Goal: Transaction & Acquisition: Purchase product/service

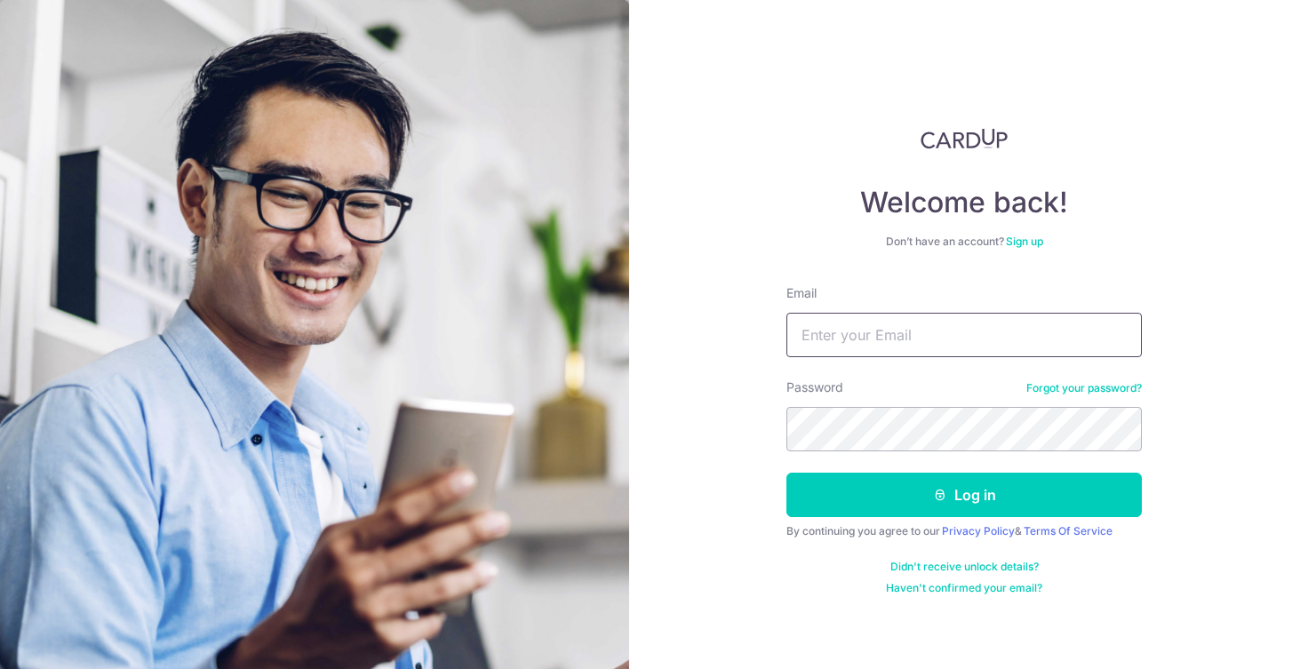
click at [838, 339] on input "Email" at bounding box center [963, 335] width 355 height 44
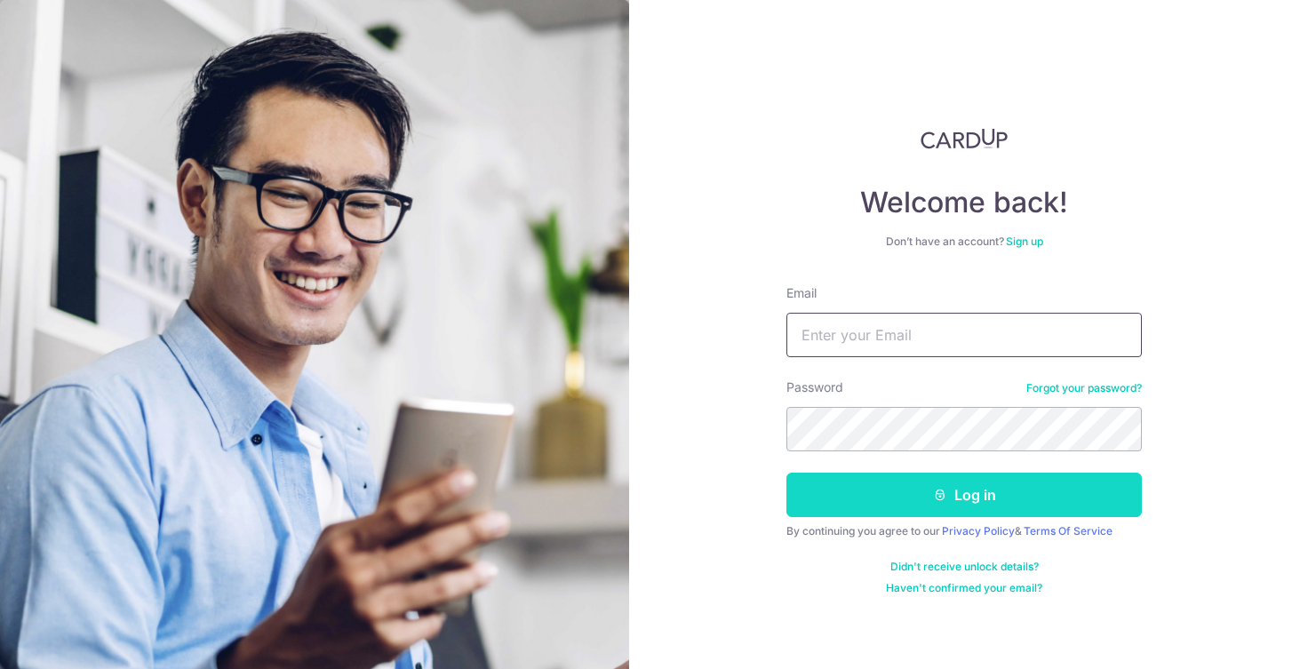
type input "sagardeprem@gmail.com"
click at [871, 513] on button "Log in" at bounding box center [963, 495] width 355 height 44
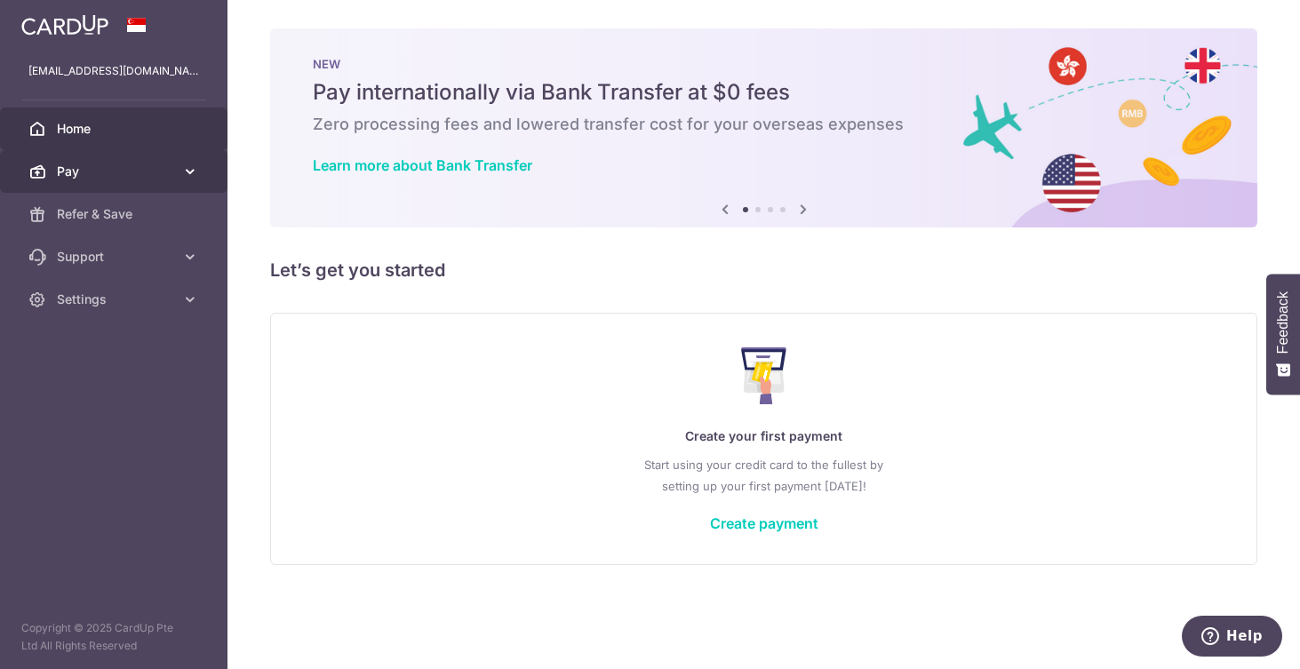
click at [105, 172] on span "Pay" at bounding box center [115, 172] width 117 height 18
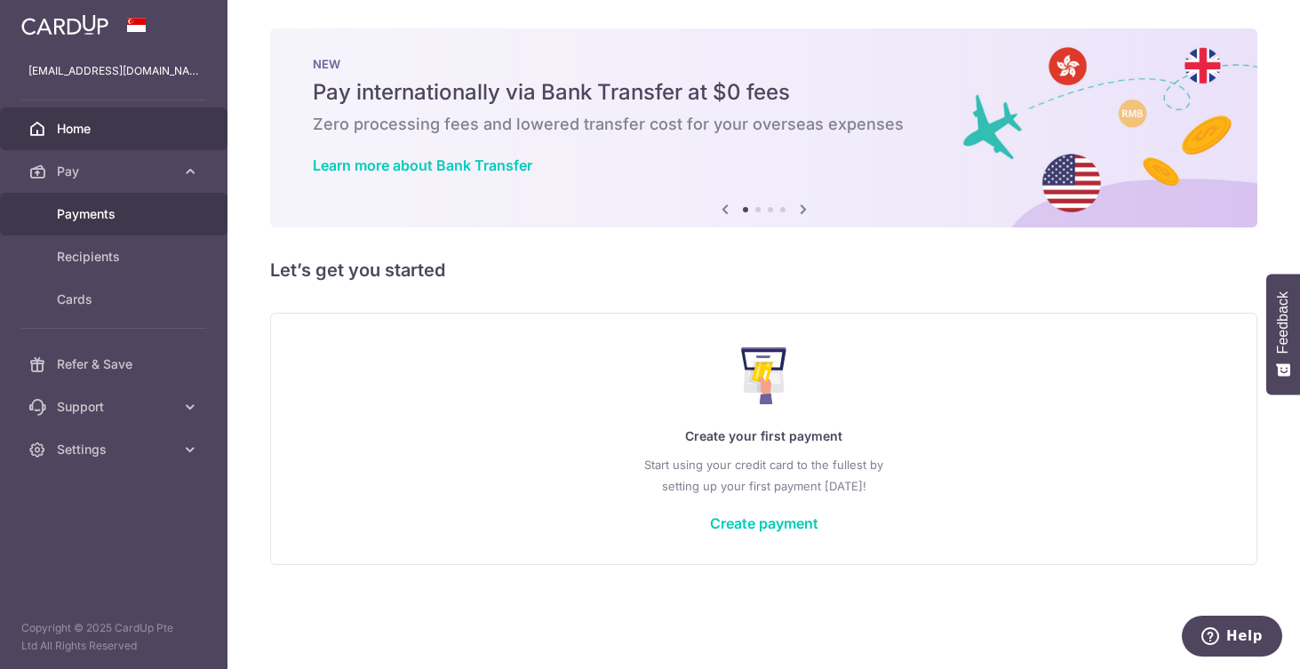
click at [109, 227] on link "Payments" at bounding box center [113, 214] width 227 height 43
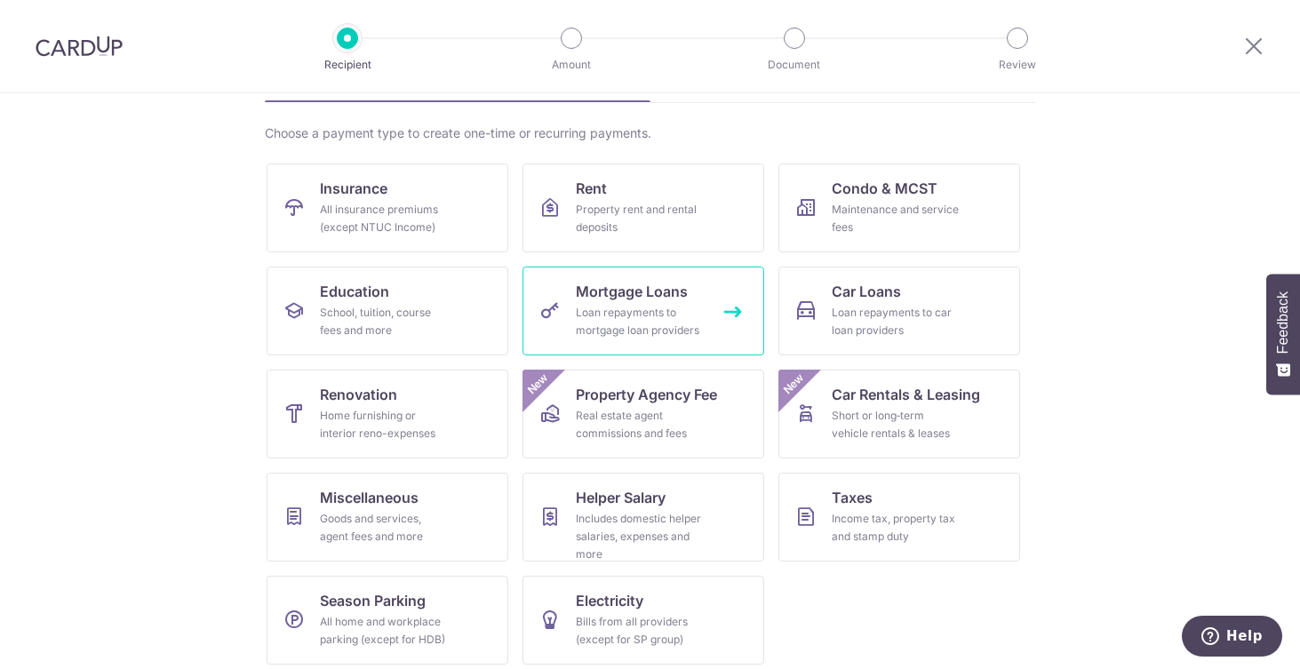
scroll to position [126, 0]
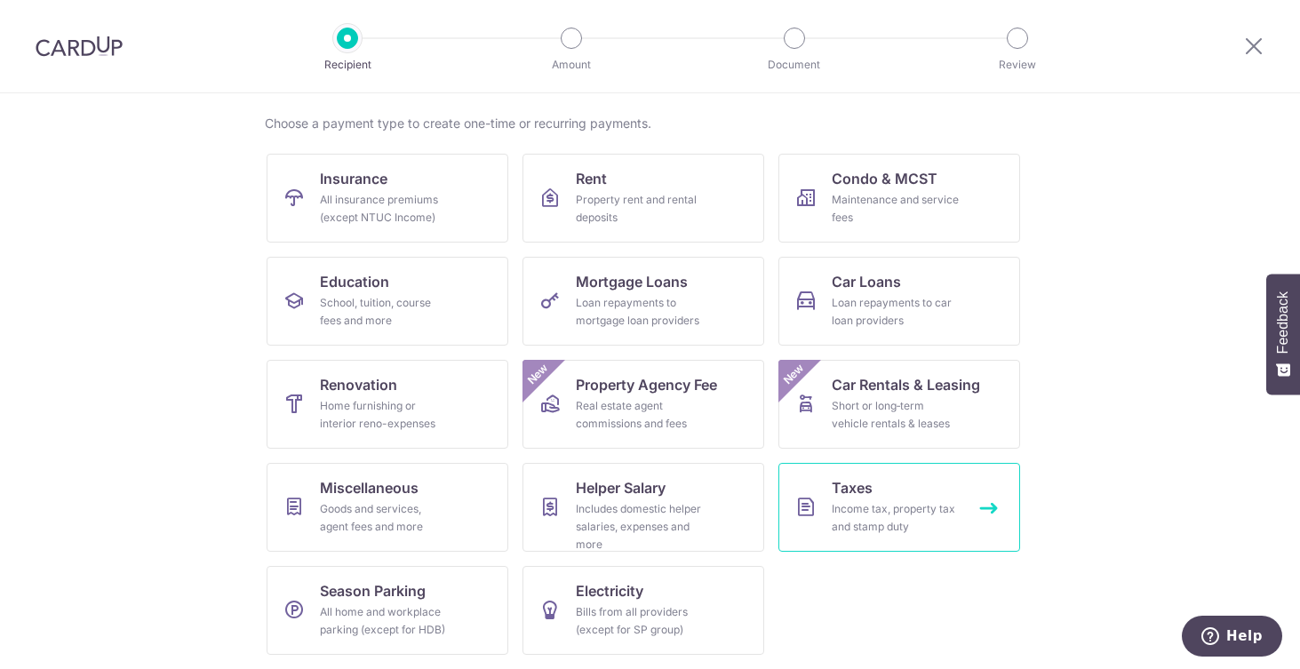
click at [855, 498] on span "Taxes" at bounding box center [852, 487] width 41 height 21
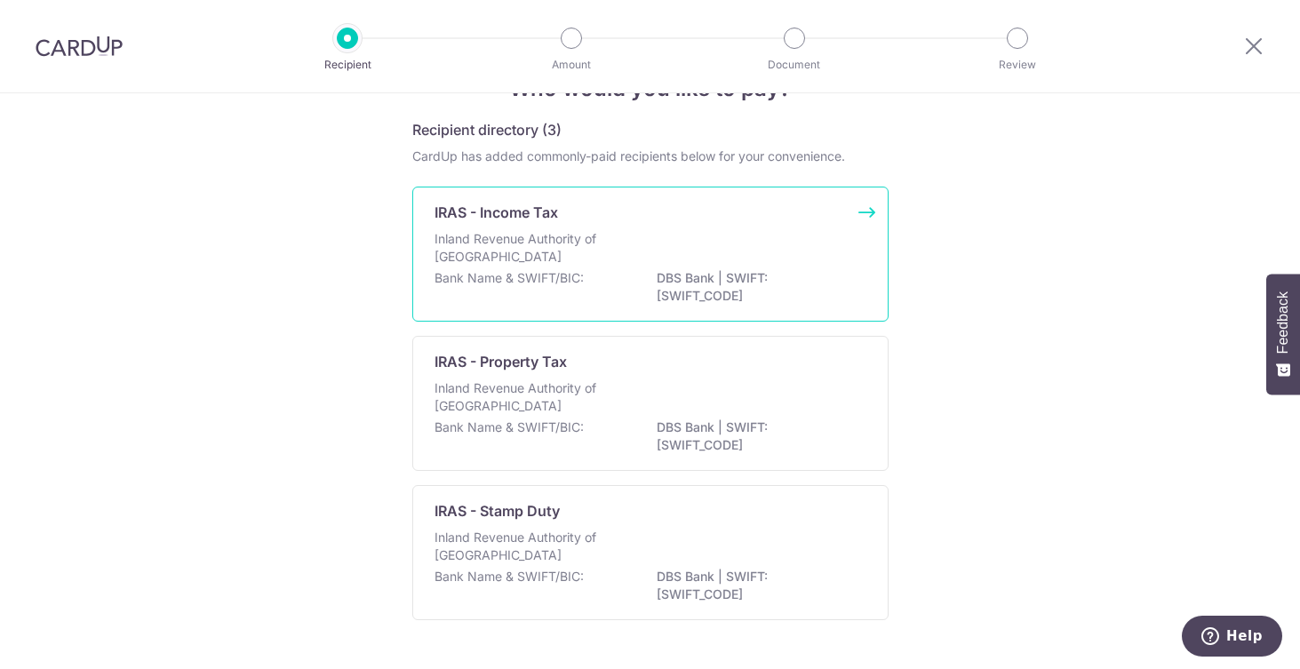
scroll to position [59, 0]
click at [720, 243] on div "Inland Revenue Authority of Singapore" at bounding box center [650, 246] width 432 height 39
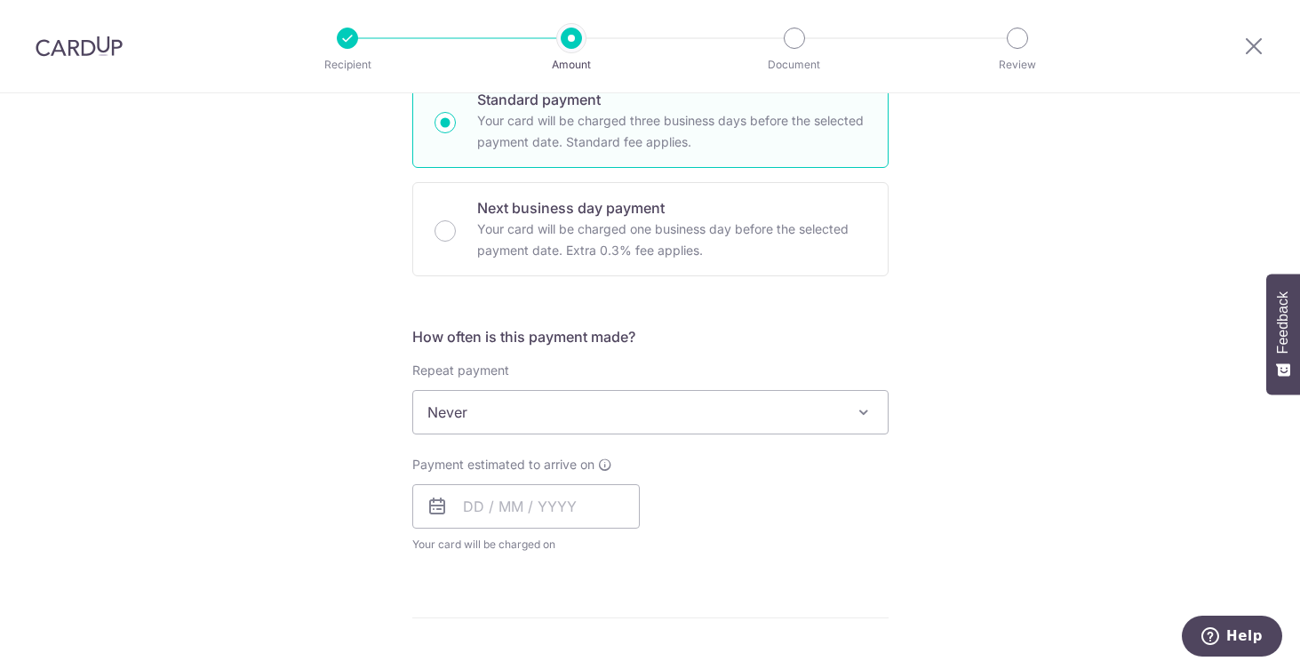
scroll to position [499, 0]
click at [761, 395] on span "Never" at bounding box center [650, 410] width 474 height 43
click at [912, 335] on div "Tell us more about your payment Enter one-time or monthly payment amount SGD Th…" at bounding box center [650, 419] width 1300 height 1650
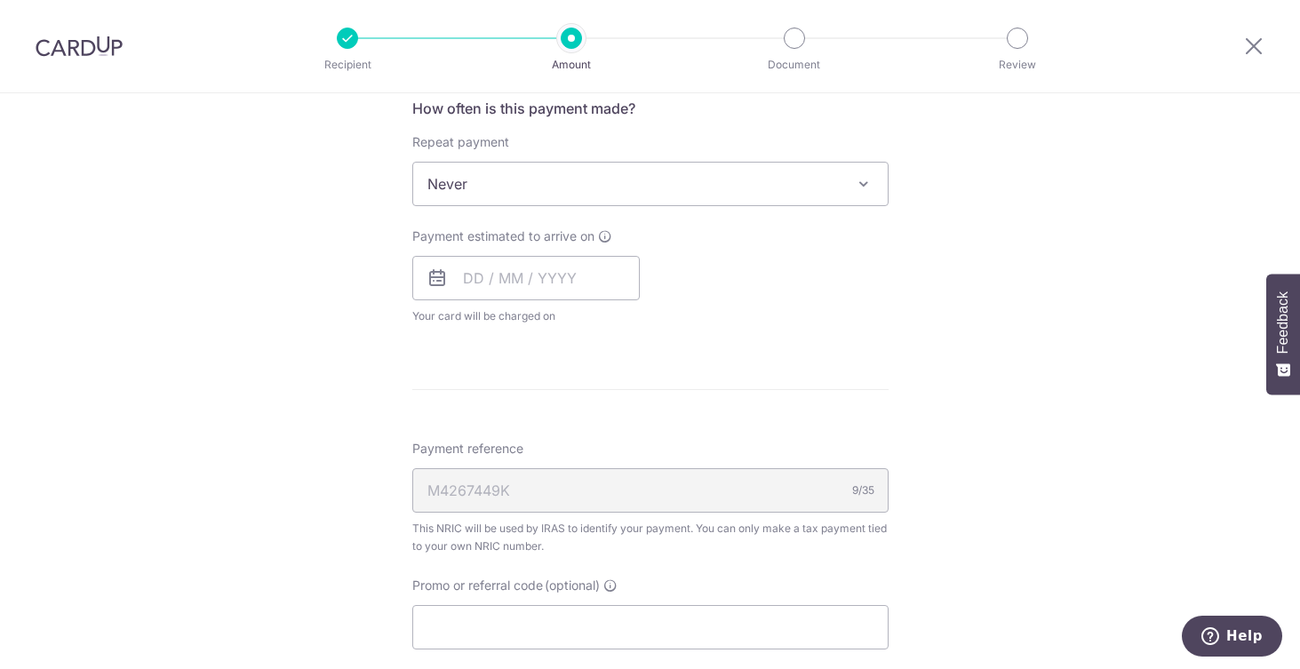
scroll to position [736, 0]
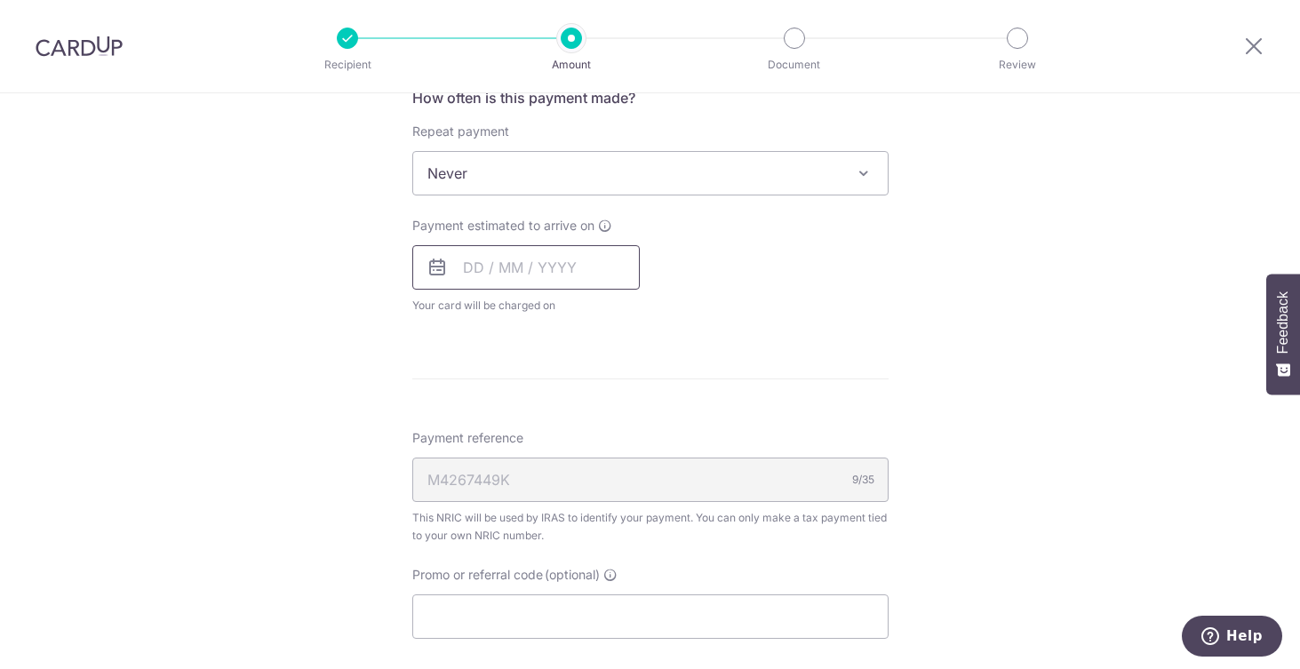
click at [510, 261] on input "text" at bounding box center [525, 267] width 227 height 44
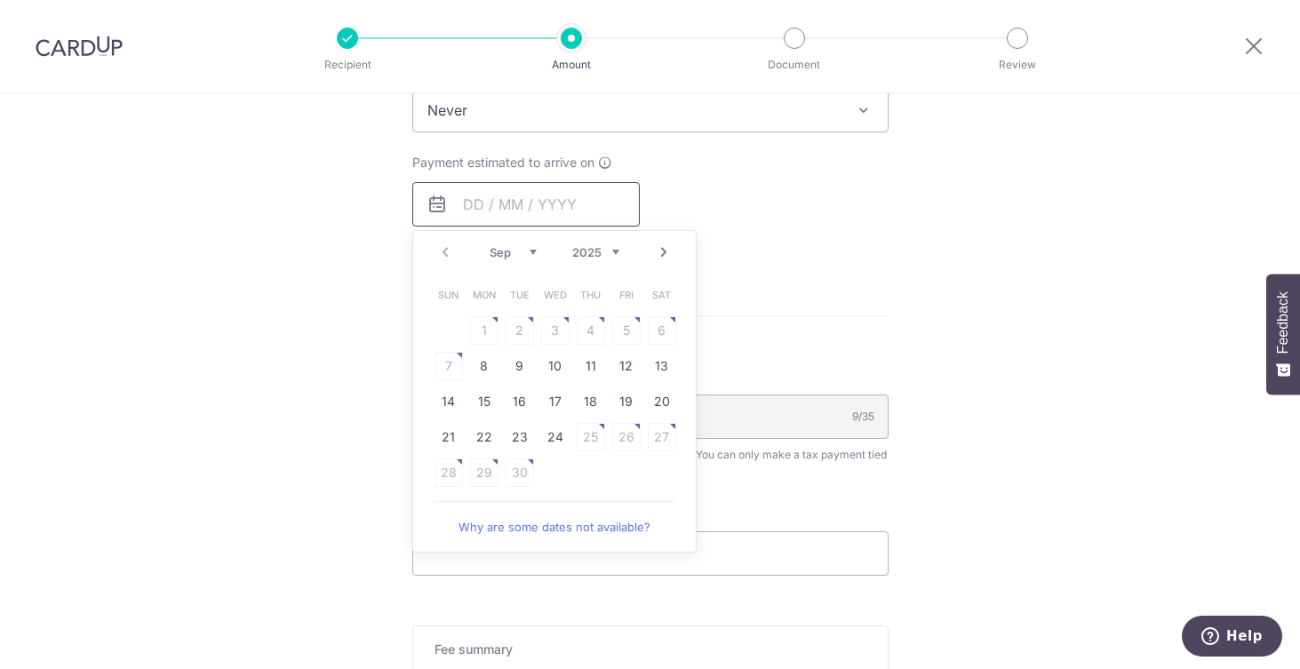
scroll to position [796, 0]
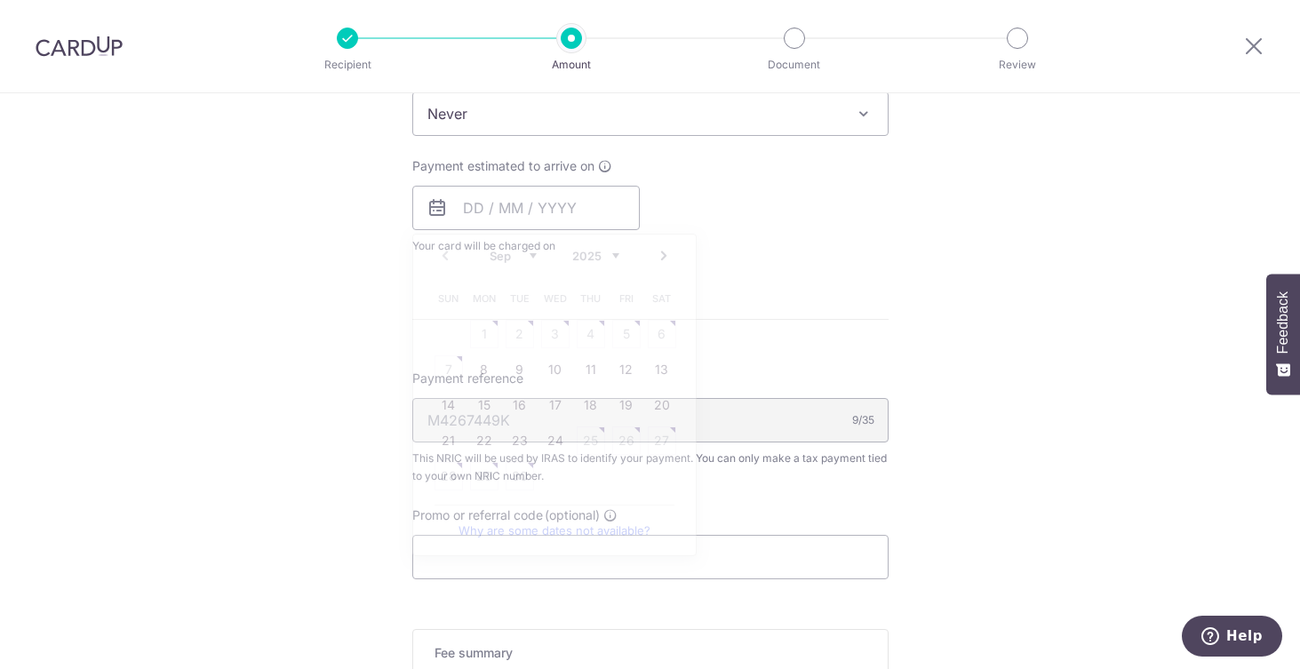
click at [745, 341] on form "Enter one-time or monthly payment amount SGD The total tax payment amounts sche…" at bounding box center [650, 139] width 476 height 1449
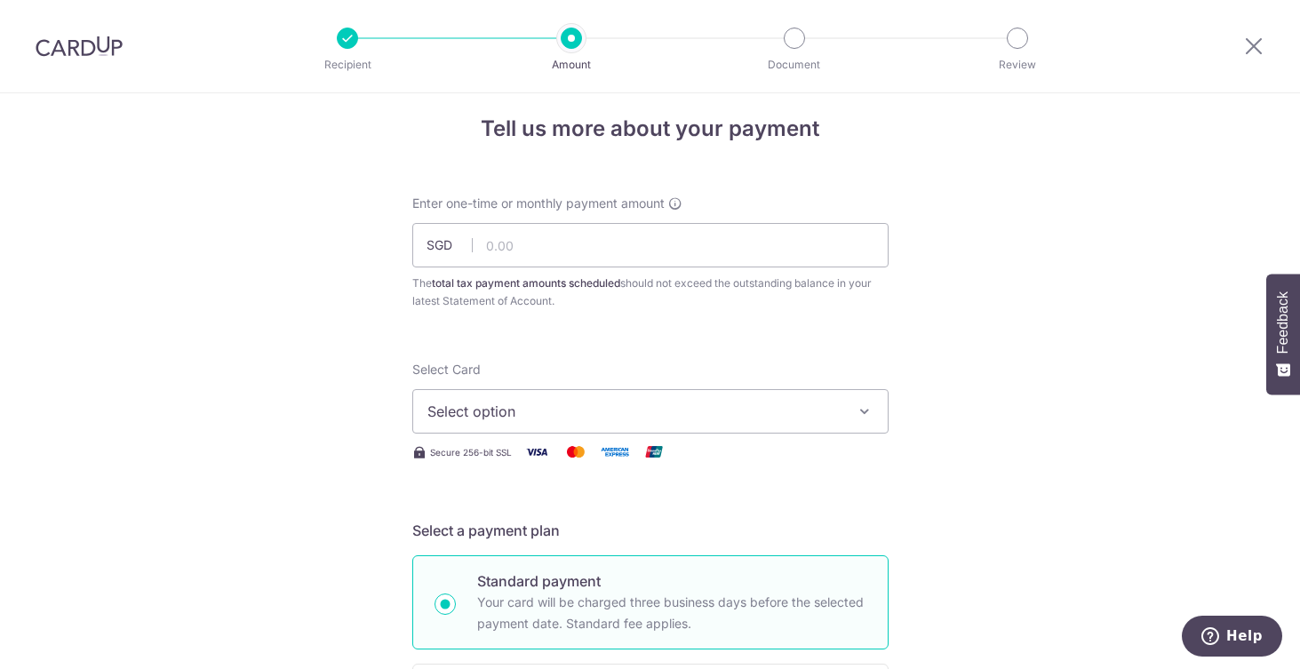
scroll to position [0, 0]
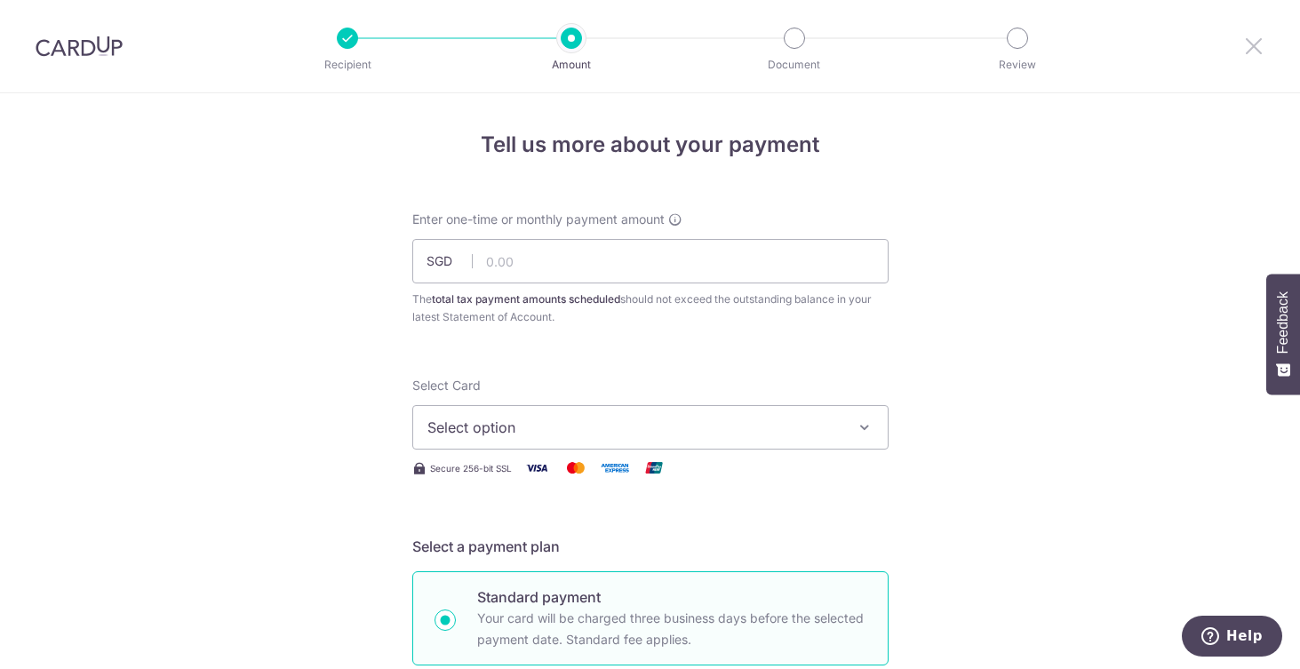
click at [1250, 50] on icon at bounding box center [1253, 46] width 21 height 22
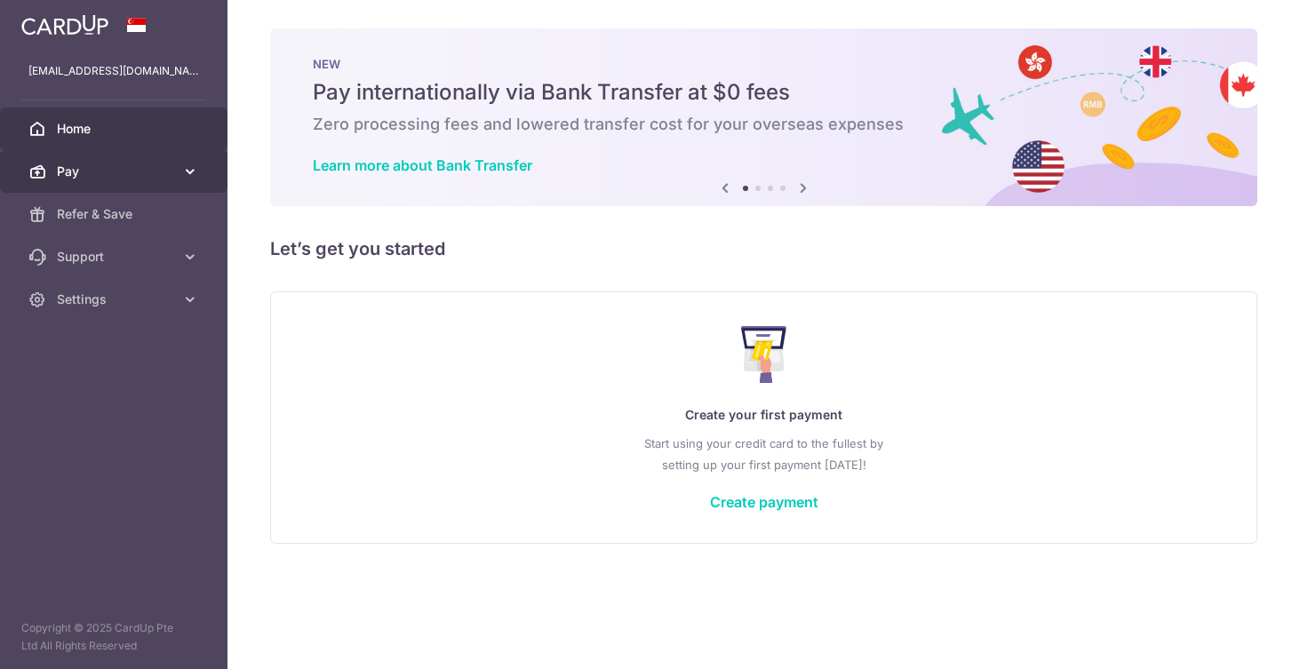
click at [157, 175] on span "Pay" at bounding box center [115, 172] width 117 height 18
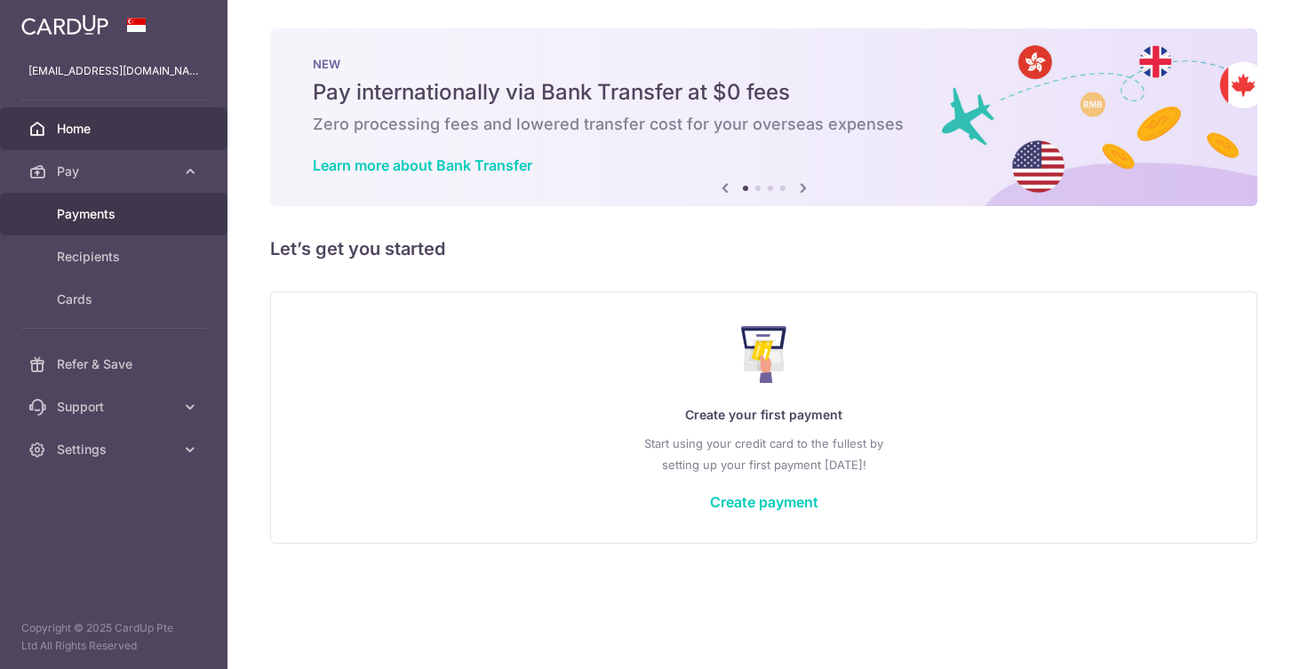
click at [139, 220] on span "Payments" at bounding box center [115, 214] width 117 height 18
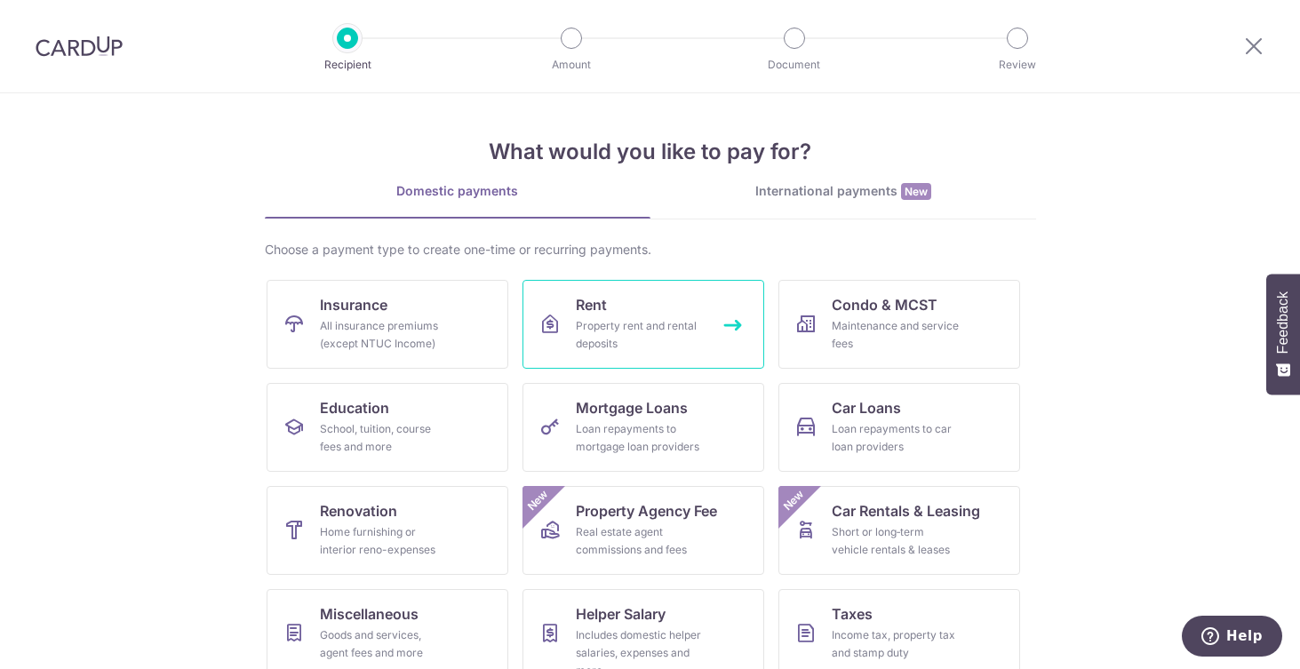
click at [649, 334] on div "Property rent and rental deposits" at bounding box center [640, 335] width 128 height 36
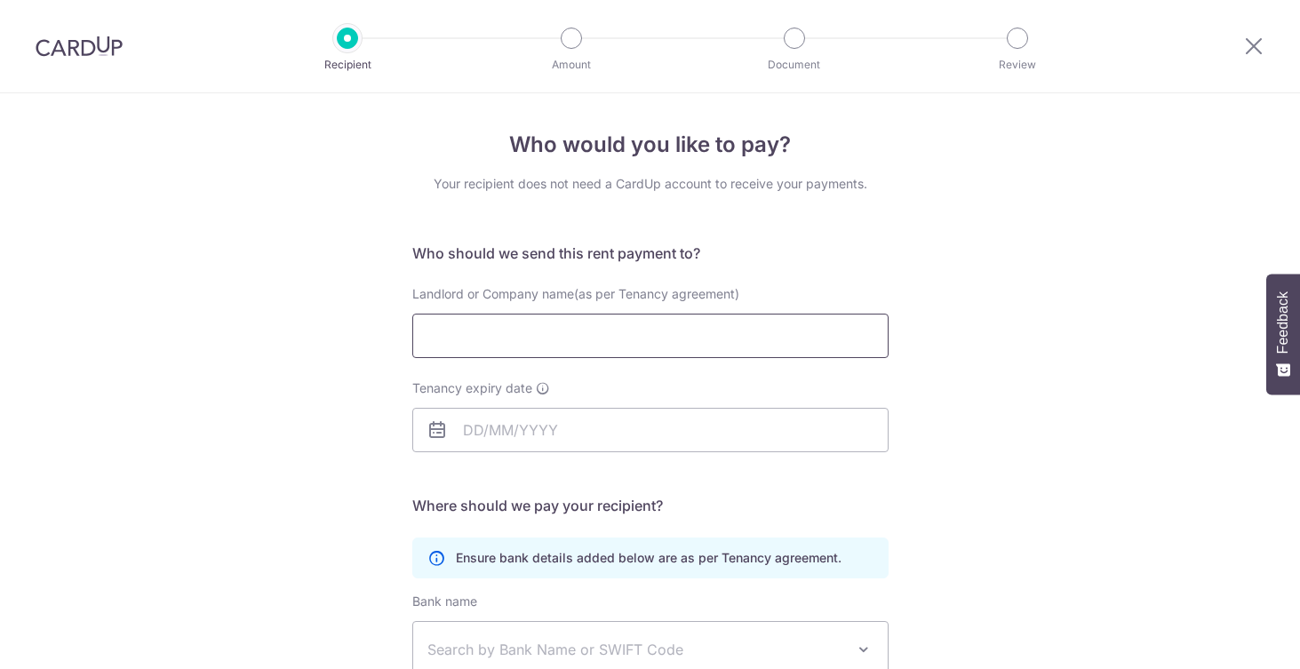
click at [607, 330] on input "Landlord or Company name(as per Tenancy agreement)" at bounding box center [650, 336] width 476 height 44
type input "I"
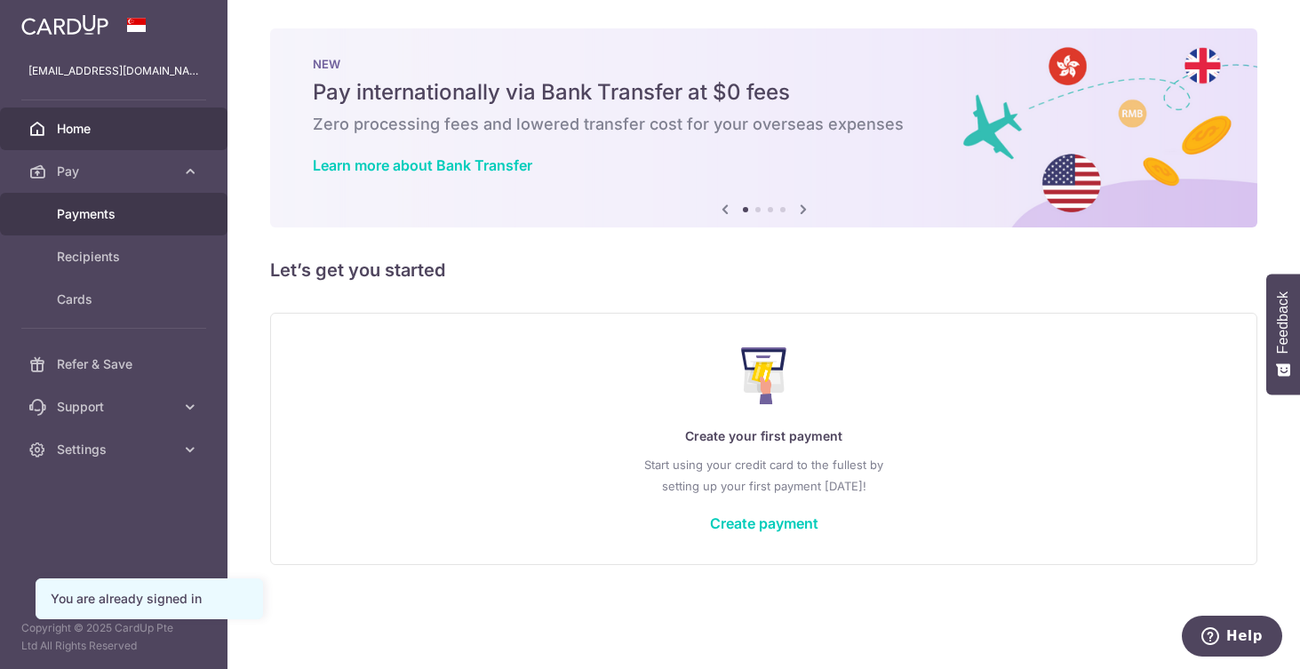
click at [112, 223] on span "Payments" at bounding box center [115, 214] width 117 height 18
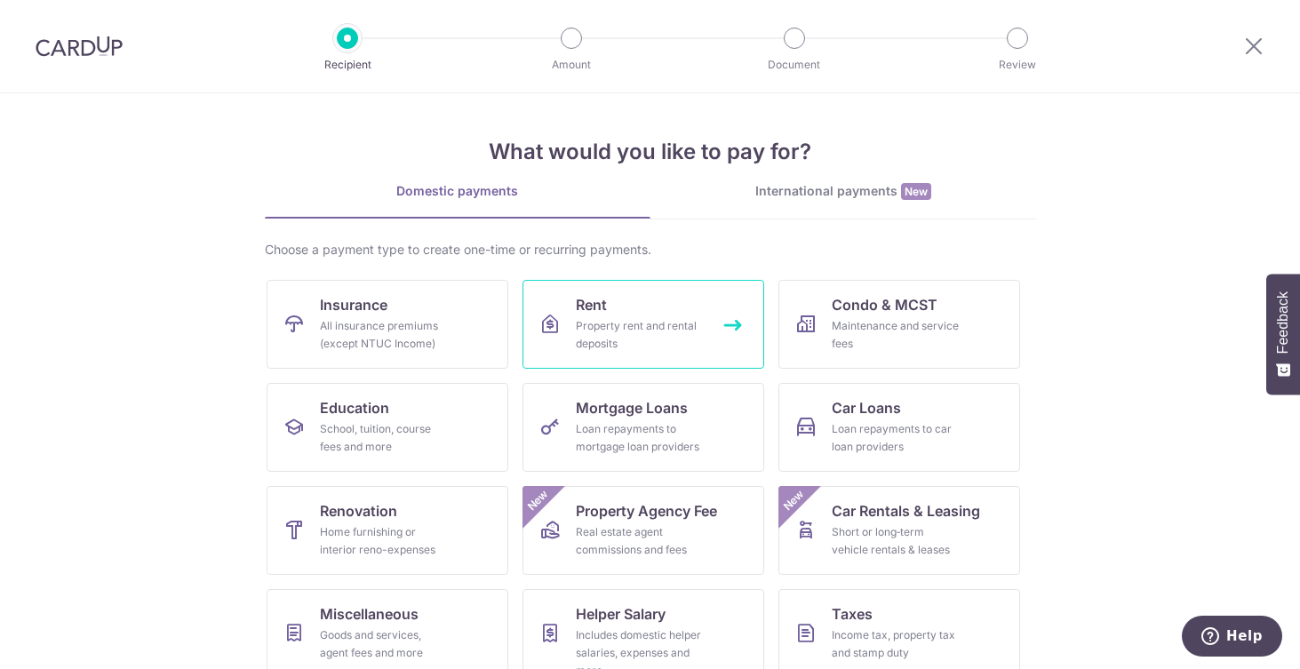
click at [640, 337] on div "Property rent and rental deposits" at bounding box center [640, 335] width 128 height 36
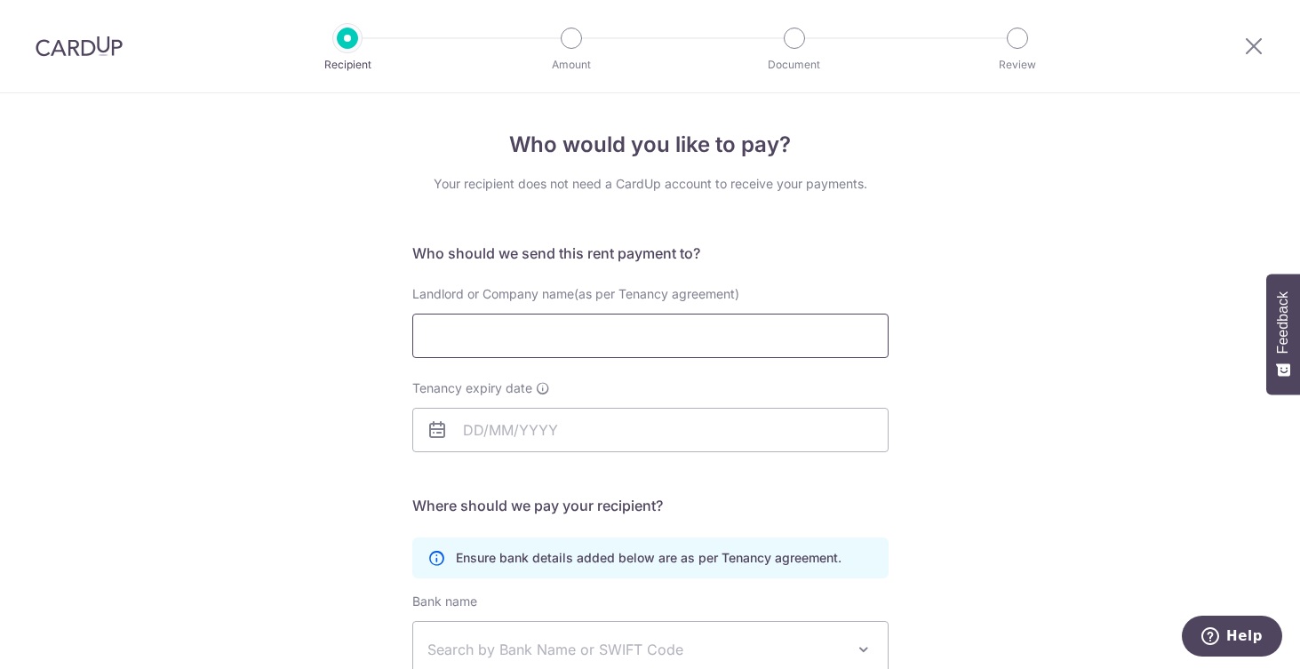
click at [626, 331] on input "Landlord or Company name(as per Tenancy agreement)" at bounding box center [650, 336] width 476 height 44
type input "Irene Ng"
click at [605, 433] on input "Tenancy expiry date" at bounding box center [650, 430] width 476 height 44
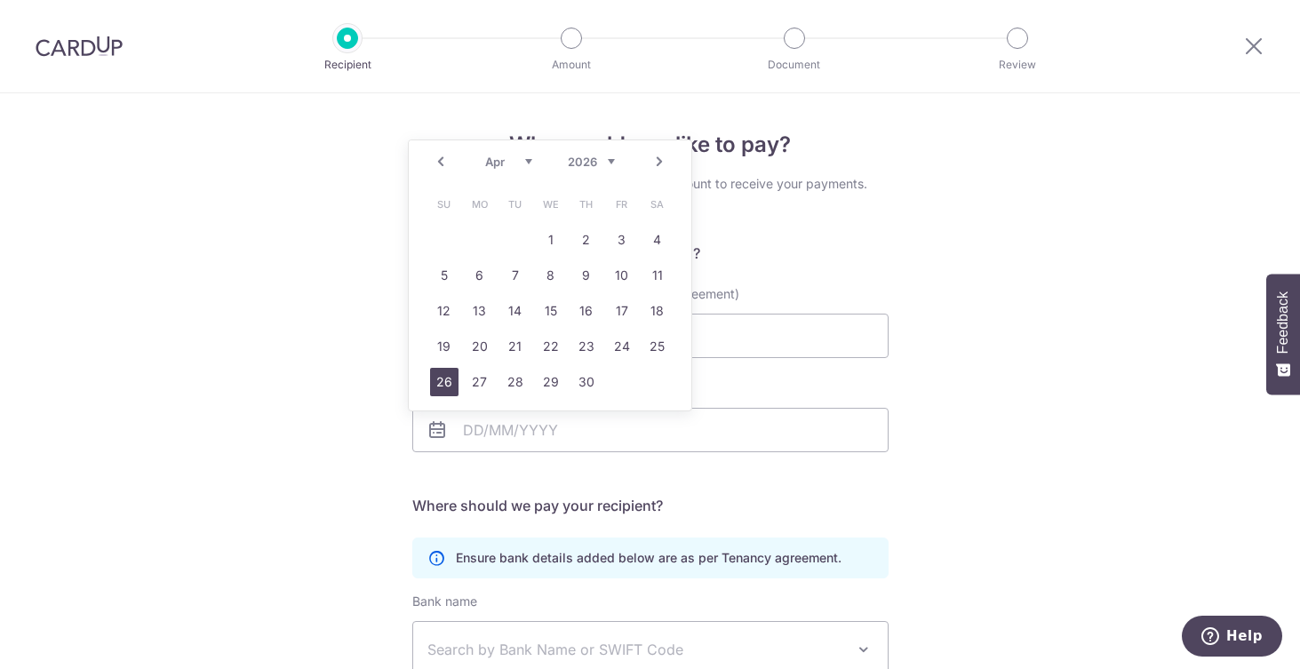
click at [438, 384] on link "26" at bounding box center [444, 382] width 28 height 28
type input "[DATE]"
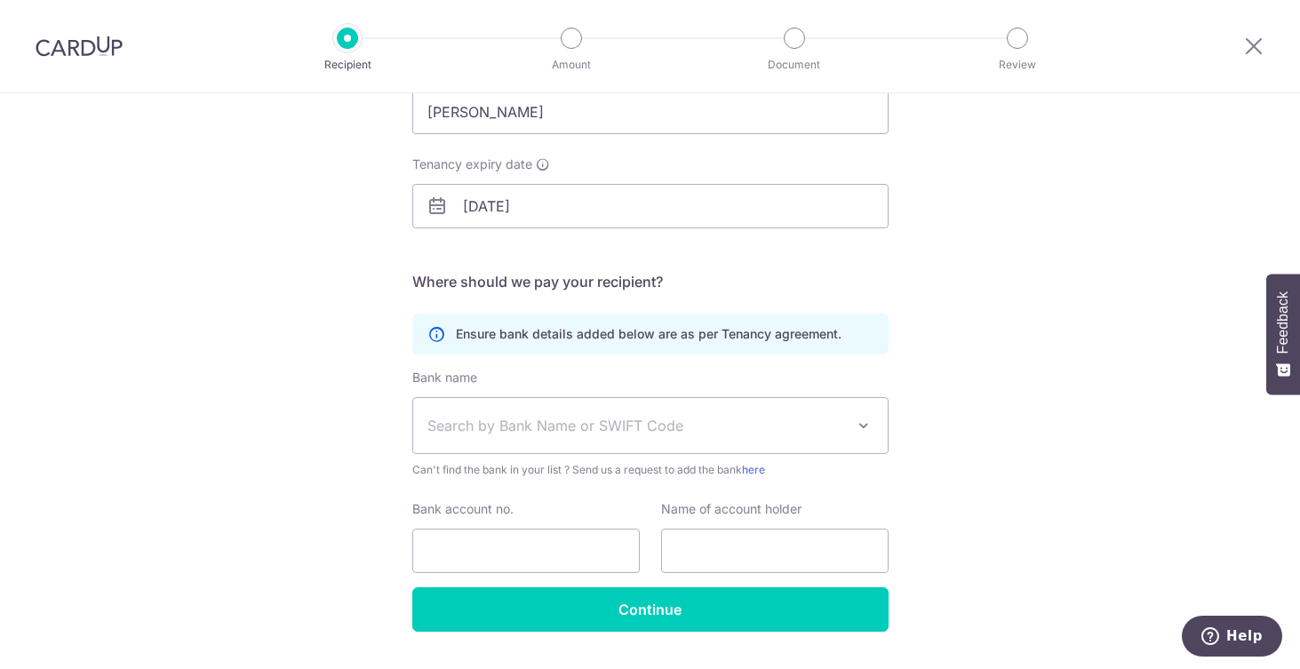
scroll to position [226, 0]
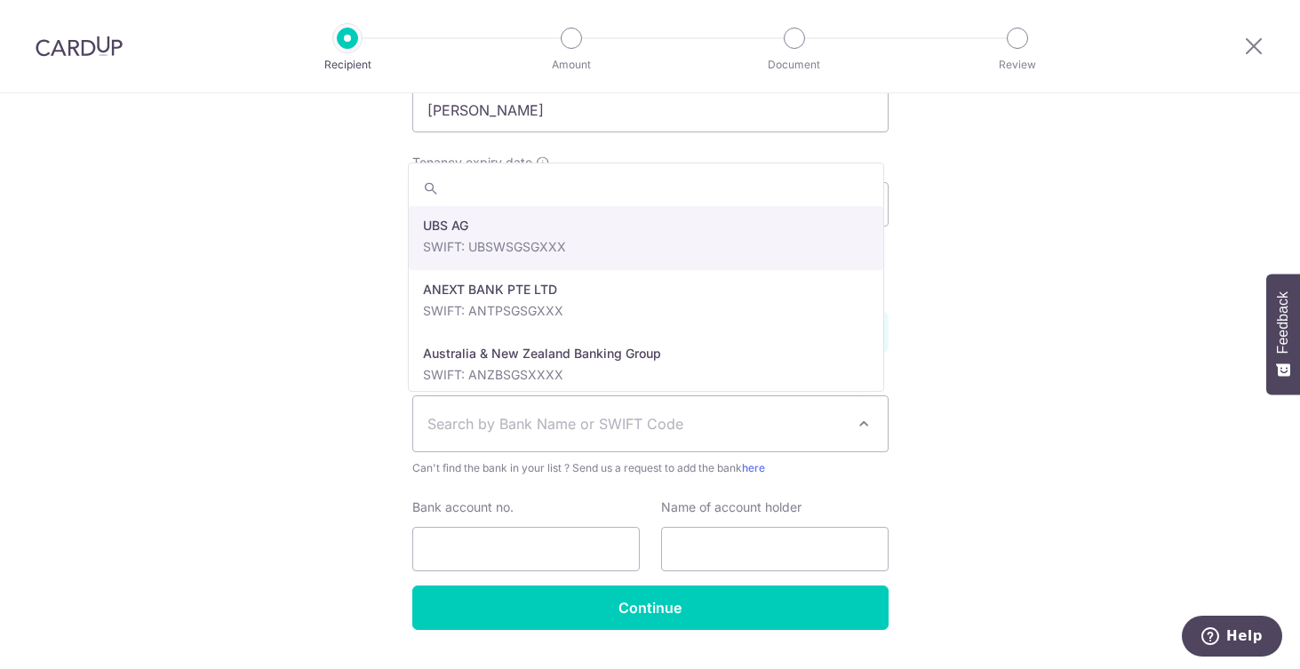
click at [680, 439] on span "Search by Bank Name or SWIFT Code" at bounding box center [650, 423] width 474 height 55
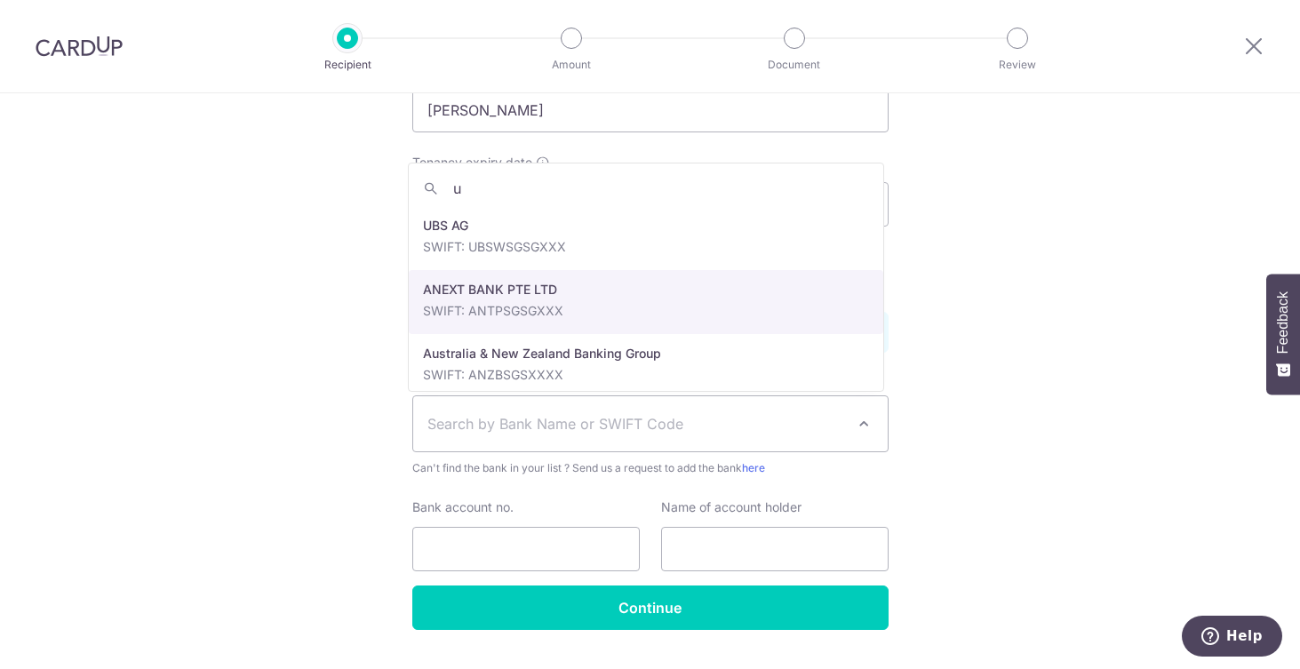
type input "uo"
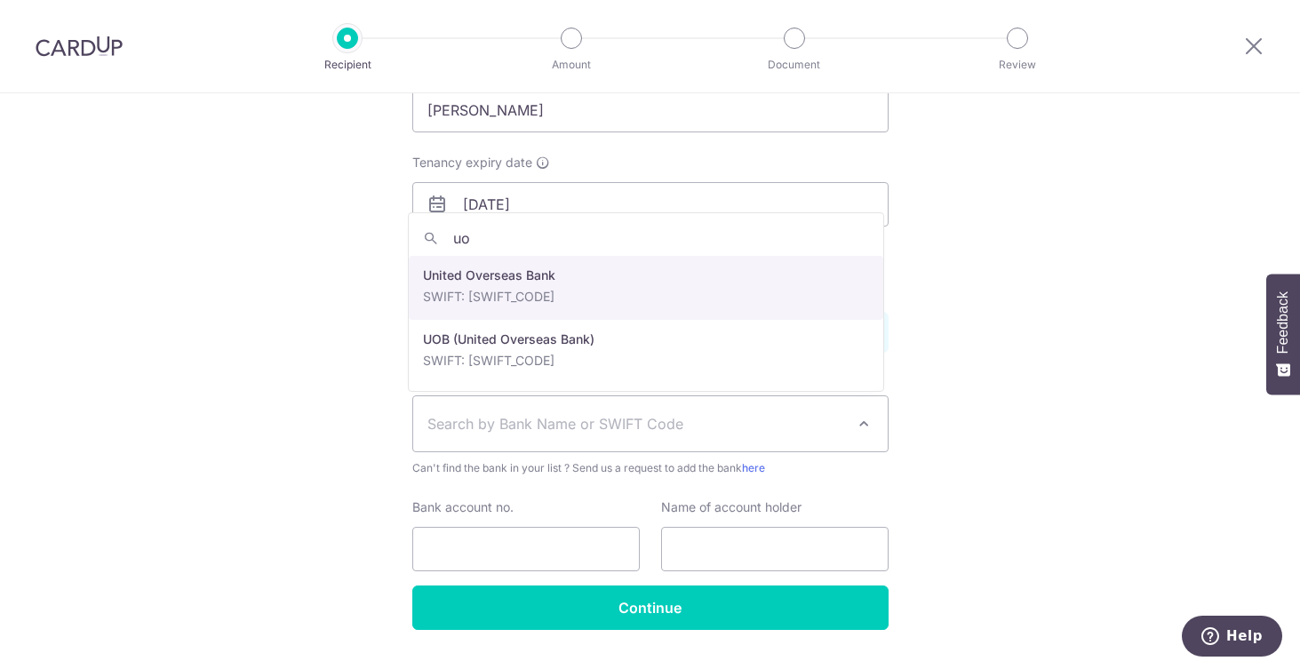
select select "23668"
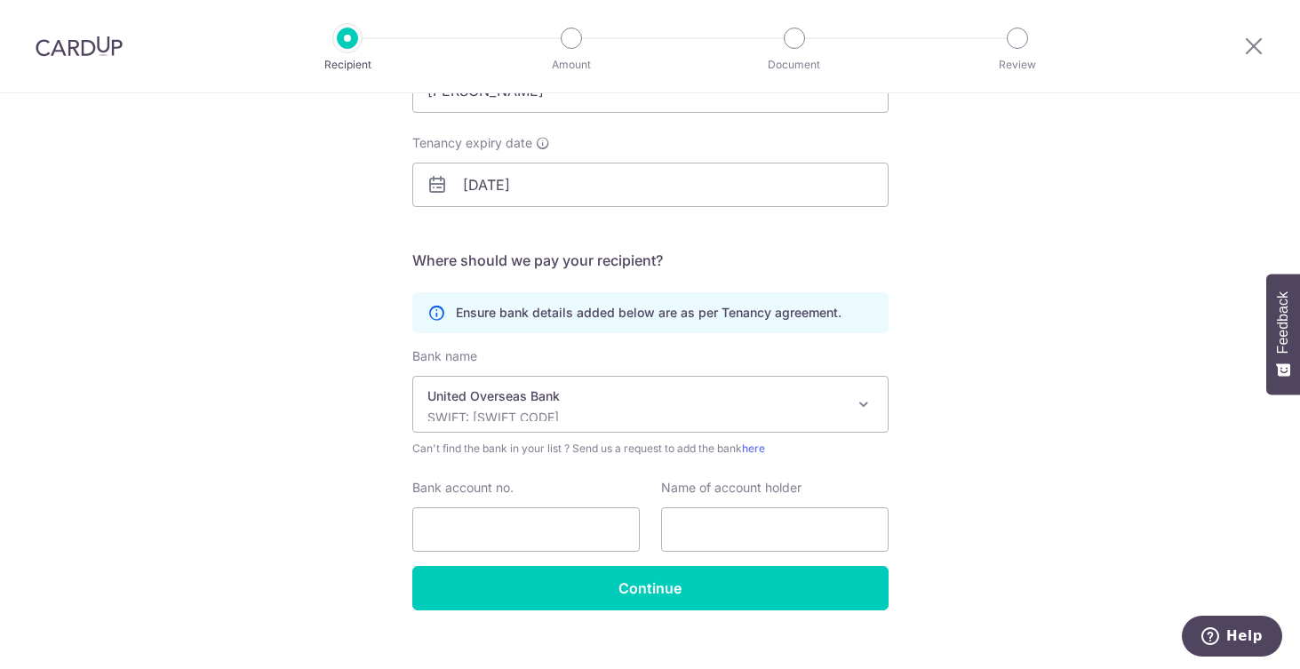
scroll to position [259, 0]
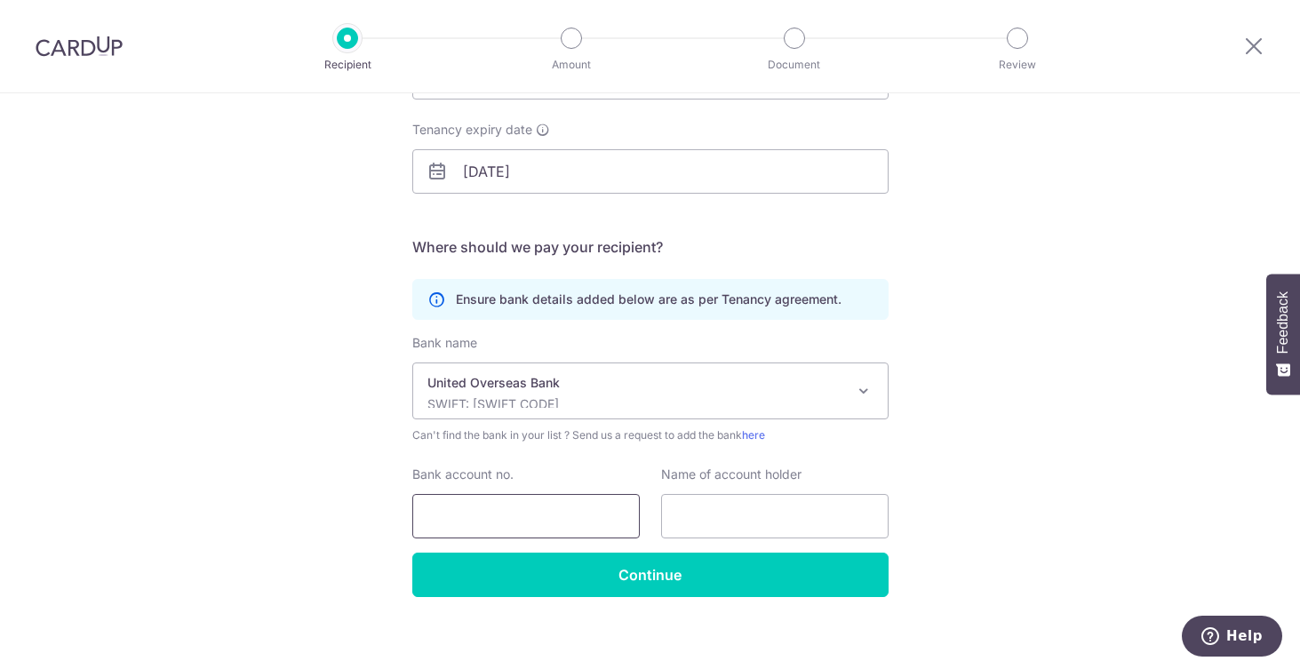
click at [557, 525] on input "Bank account no." at bounding box center [525, 516] width 227 height 44
click at [475, 527] on input "Bank account no." at bounding box center [525, 516] width 227 height 44
click at [500, 533] on input "Bank account no." at bounding box center [525, 516] width 227 height 44
type input "3441035266"
click at [697, 521] on input "text" at bounding box center [774, 516] width 227 height 44
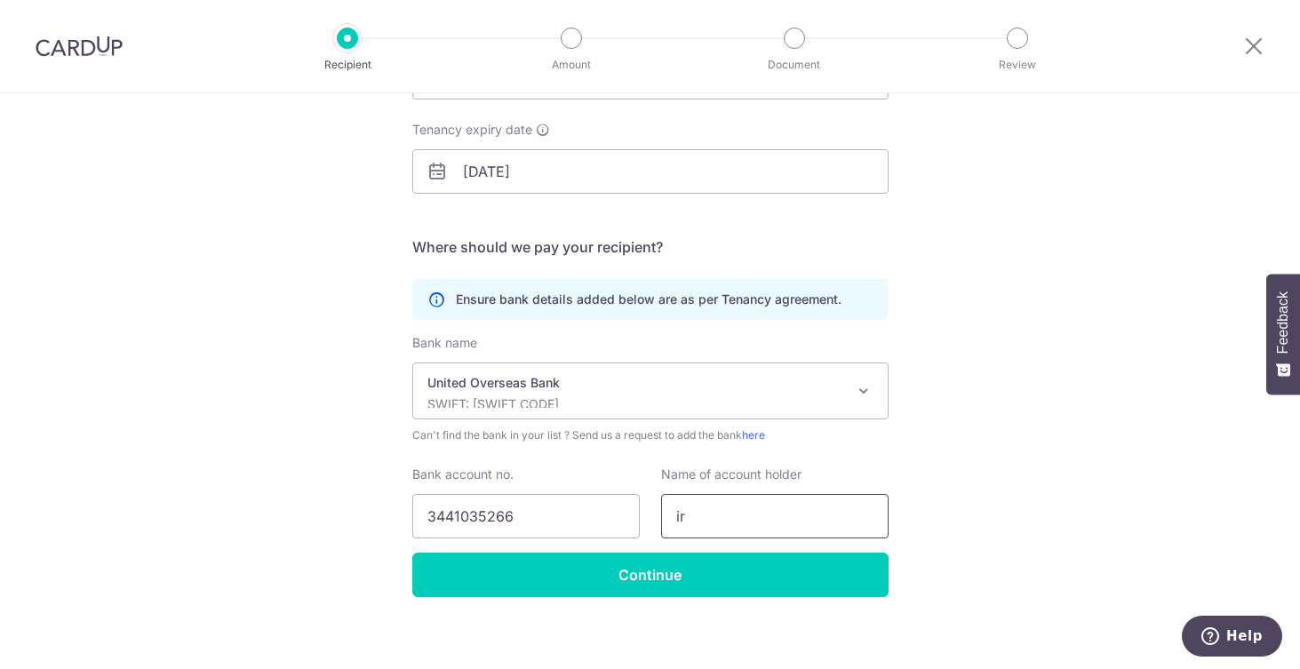
type input "i"
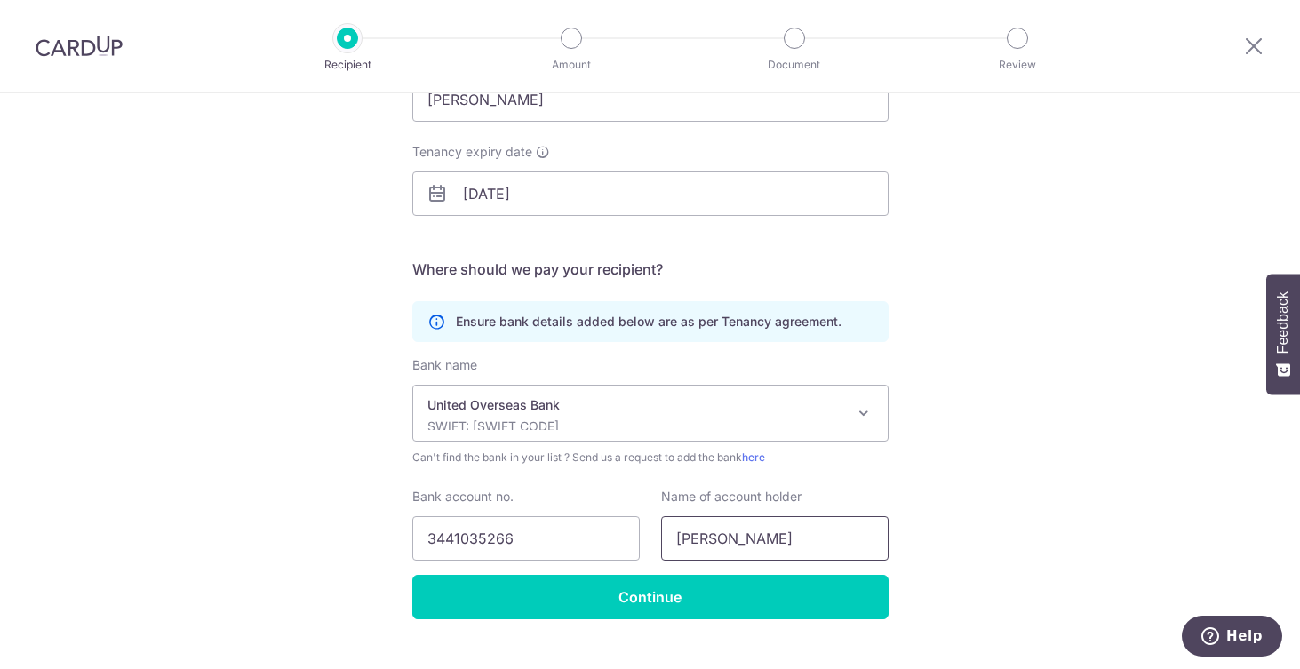
scroll to position [247, 0]
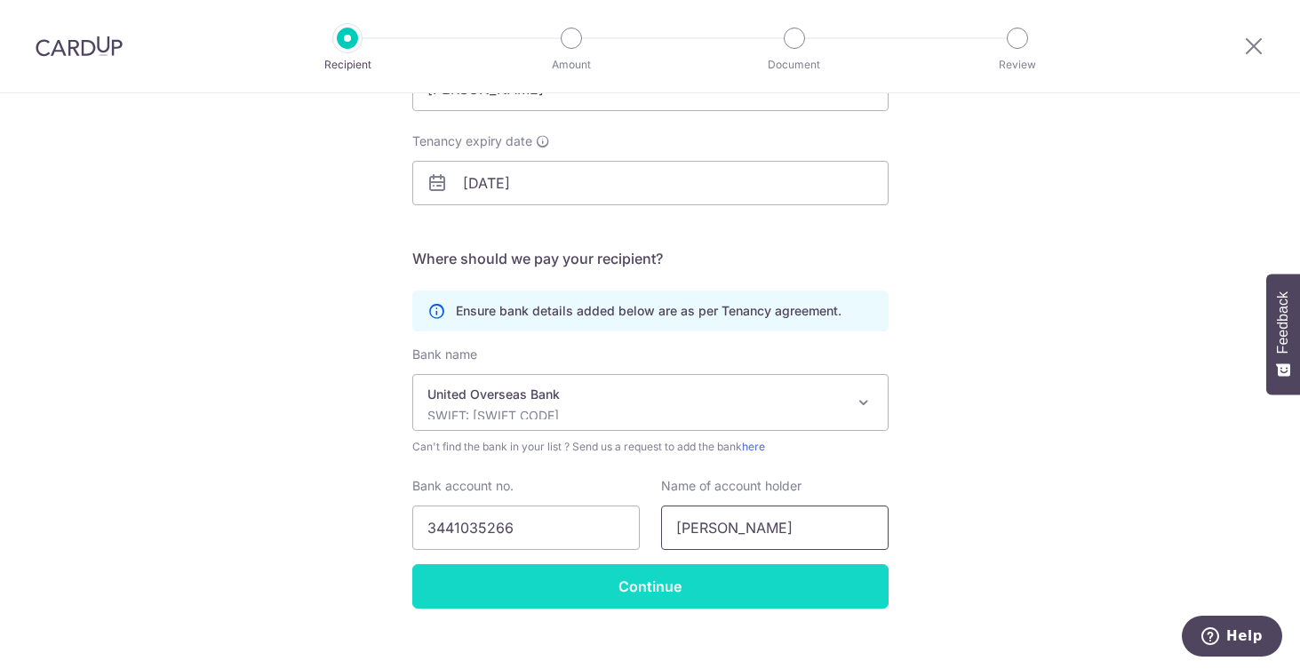
type input "Irene Ng"
click at [705, 586] on input "Continue" at bounding box center [650, 586] width 476 height 44
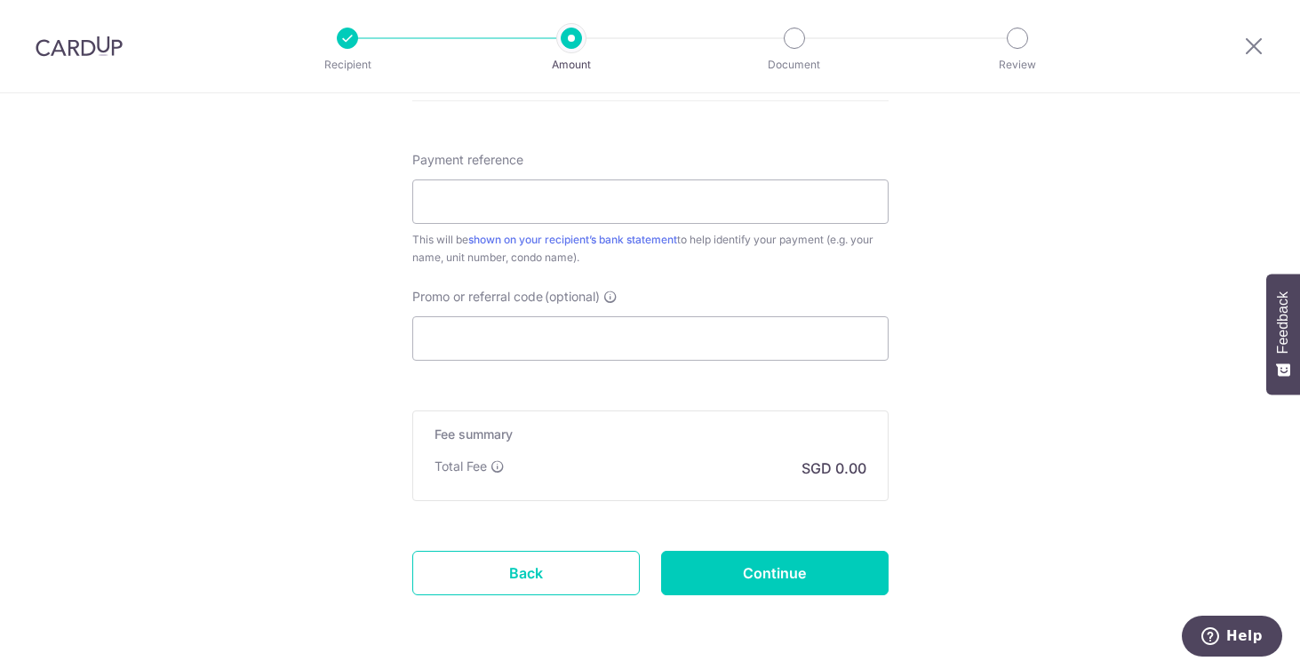
scroll to position [1024, 0]
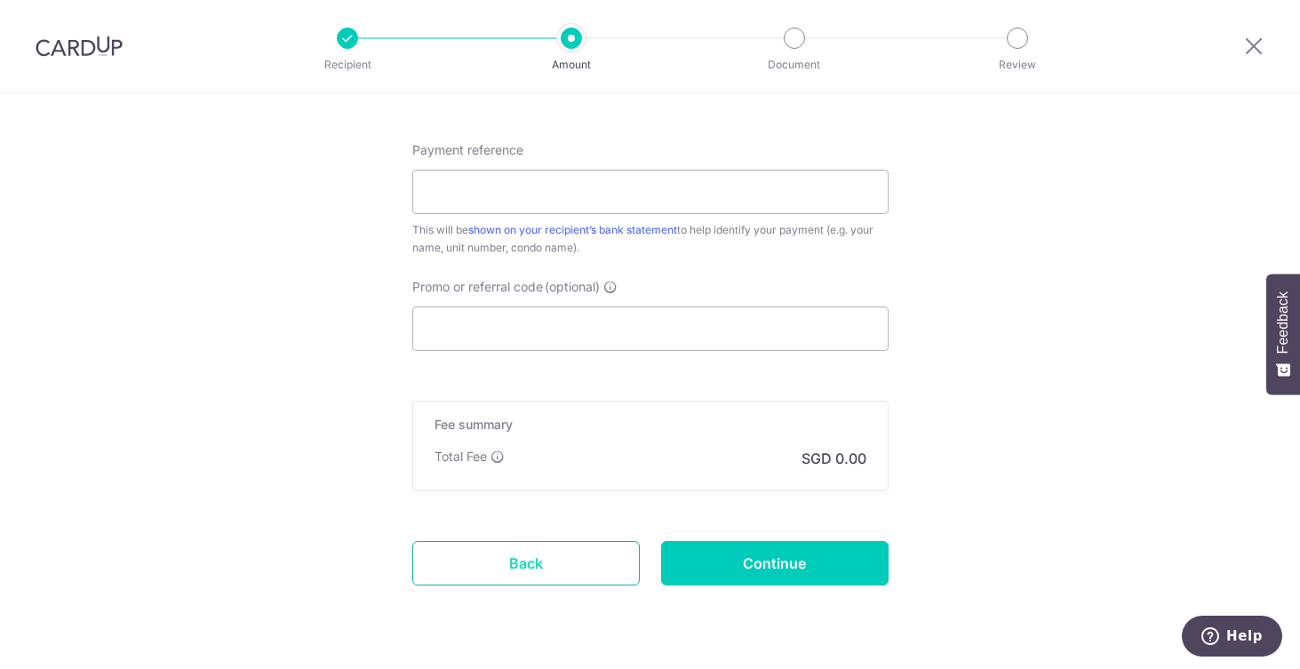
click at [617, 561] on link "Back" at bounding box center [525, 563] width 227 height 44
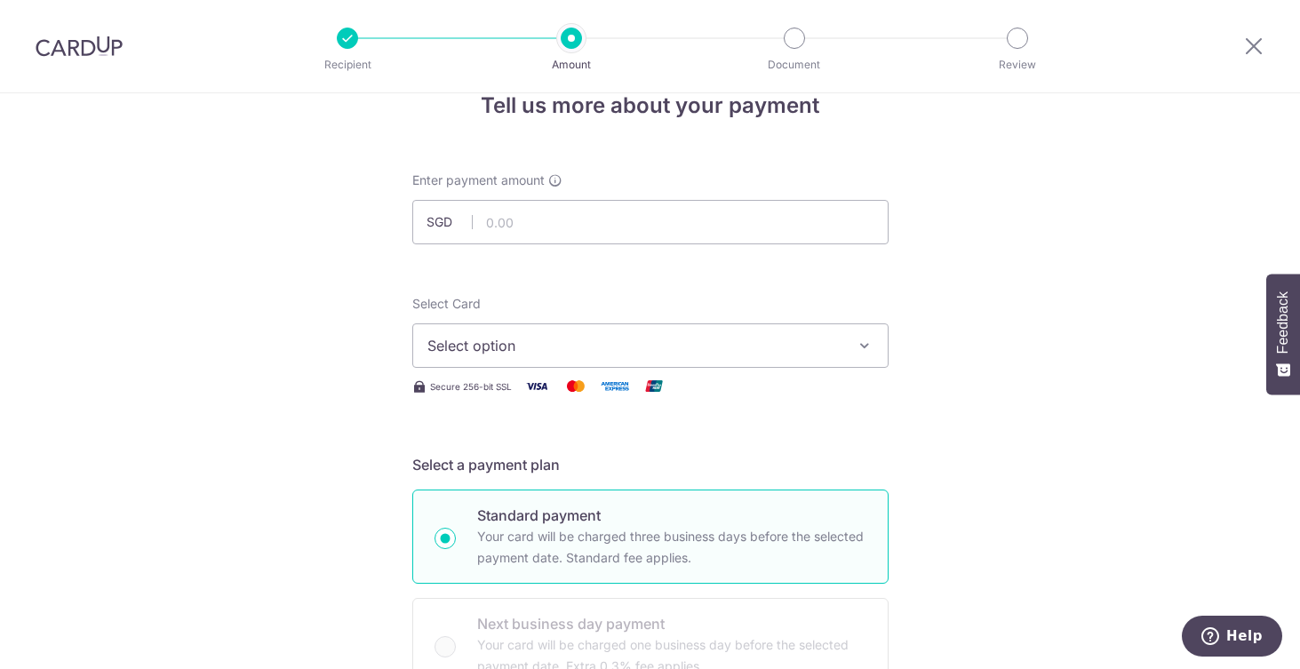
scroll to position [0, 0]
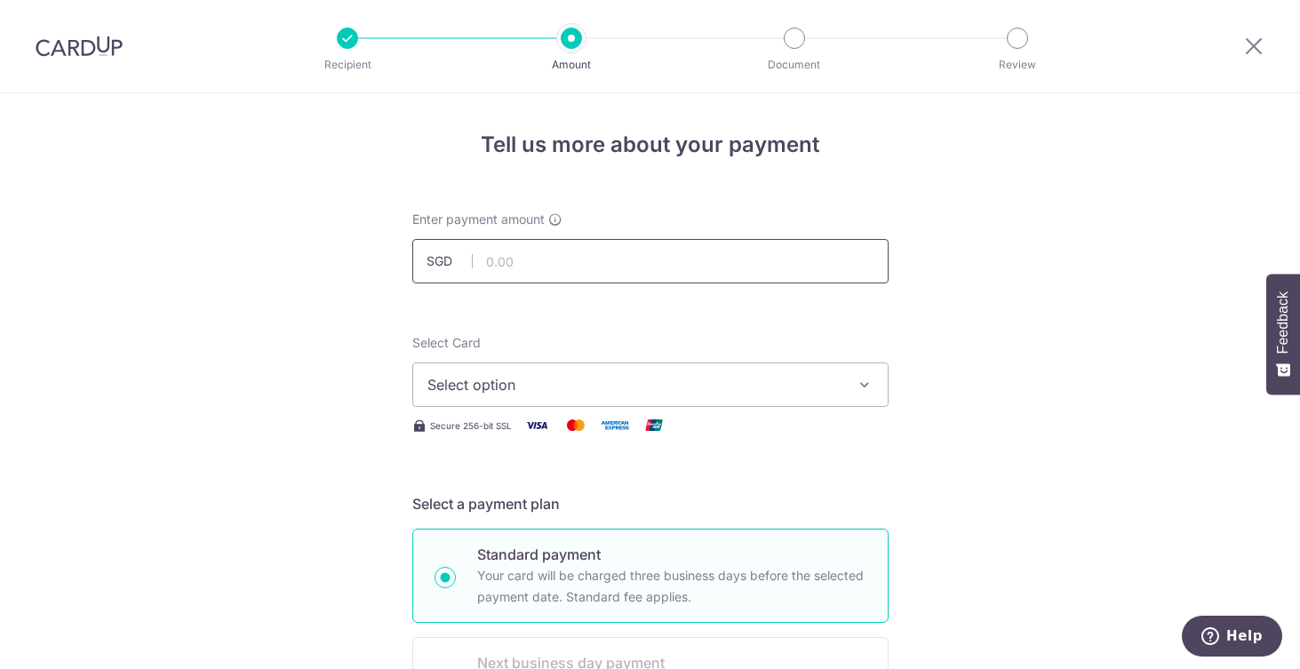
click at [792, 266] on input "text" at bounding box center [650, 261] width 476 height 44
click at [682, 384] on span "Select option" at bounding box center [634, 384] width 414 height 21
type input "2,300.00"
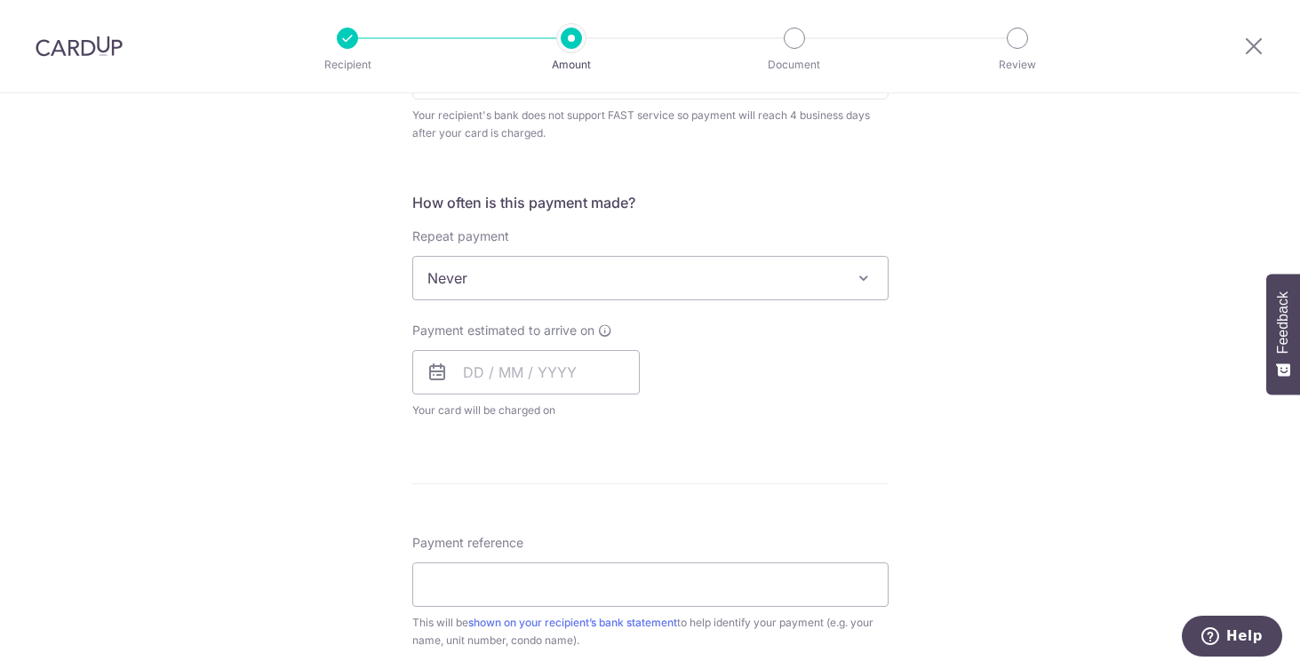
scroll to position [635, 0]
click at [539, 367] on input "text" at bounding box center [525, 368] width 227 height 44
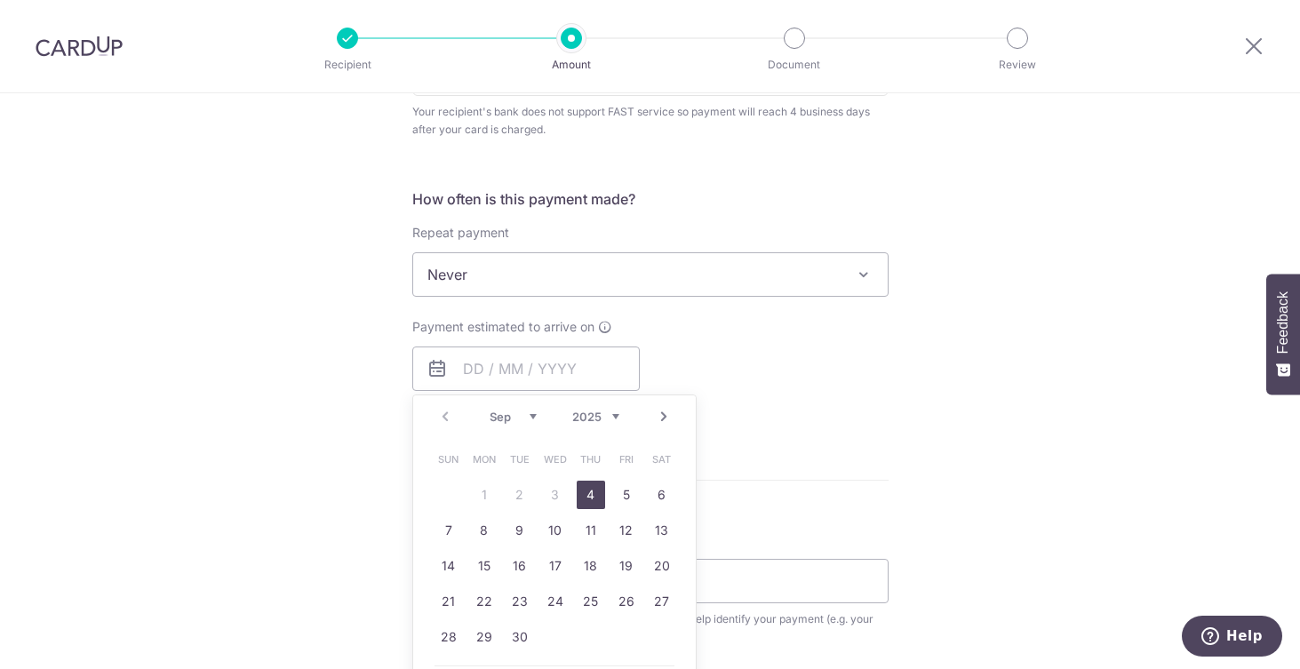
click at [765, 345] on div "Payment estimated to arrive on Prev Next Sep Oct Nov [DATE] 2026 2027 2028 2029…" at bounding box center [651, 367] width 498 height 98
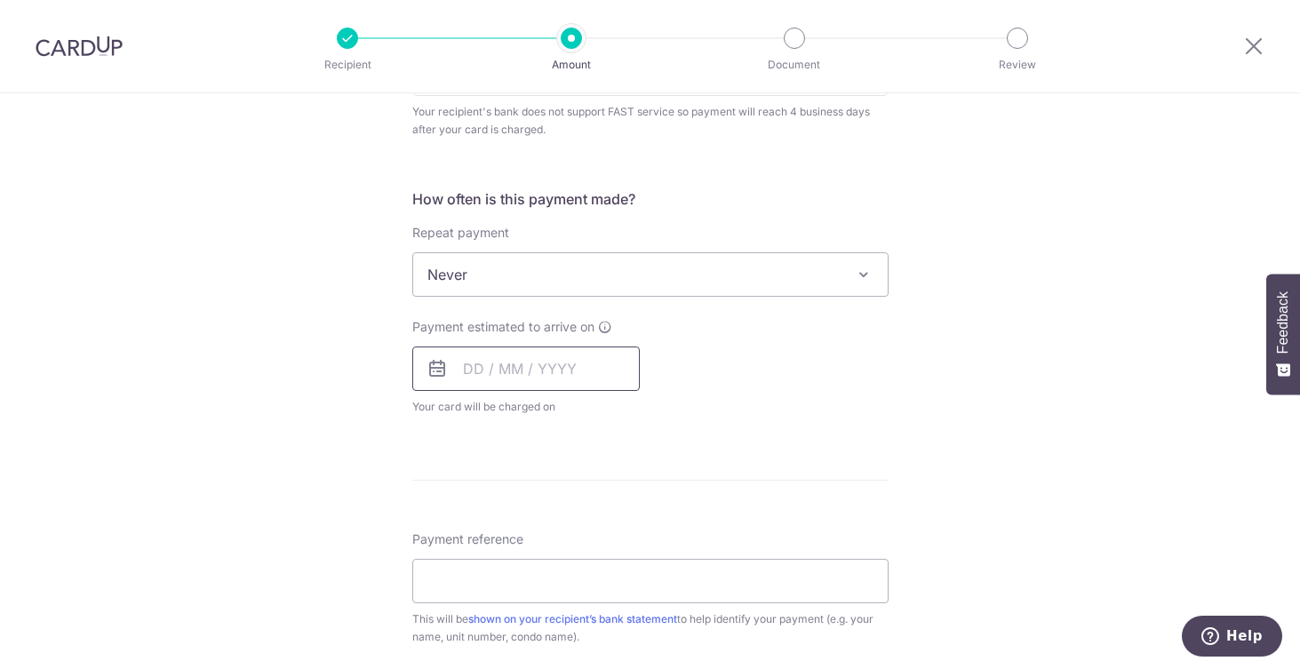
click at [596, 365] on input "text" at bounding box center [525, 368] width 227 height 44
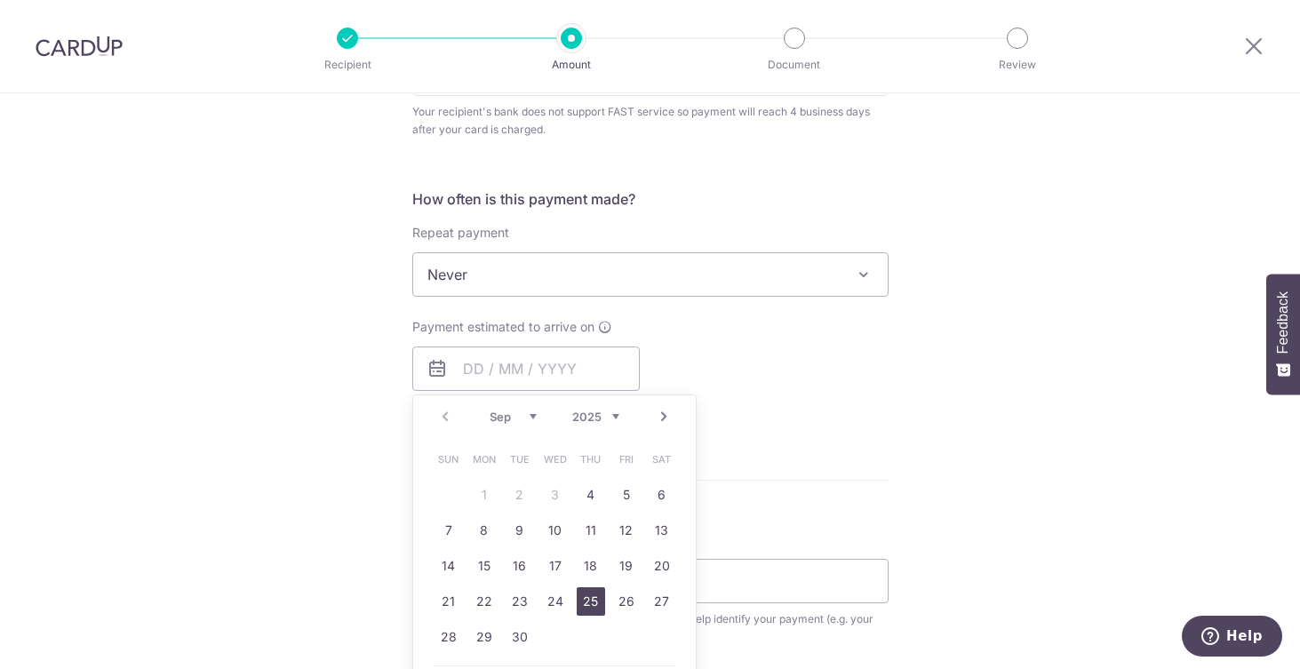
click at [577, 601] on link "25" at bounding box center [591, 601] width 28 height 28
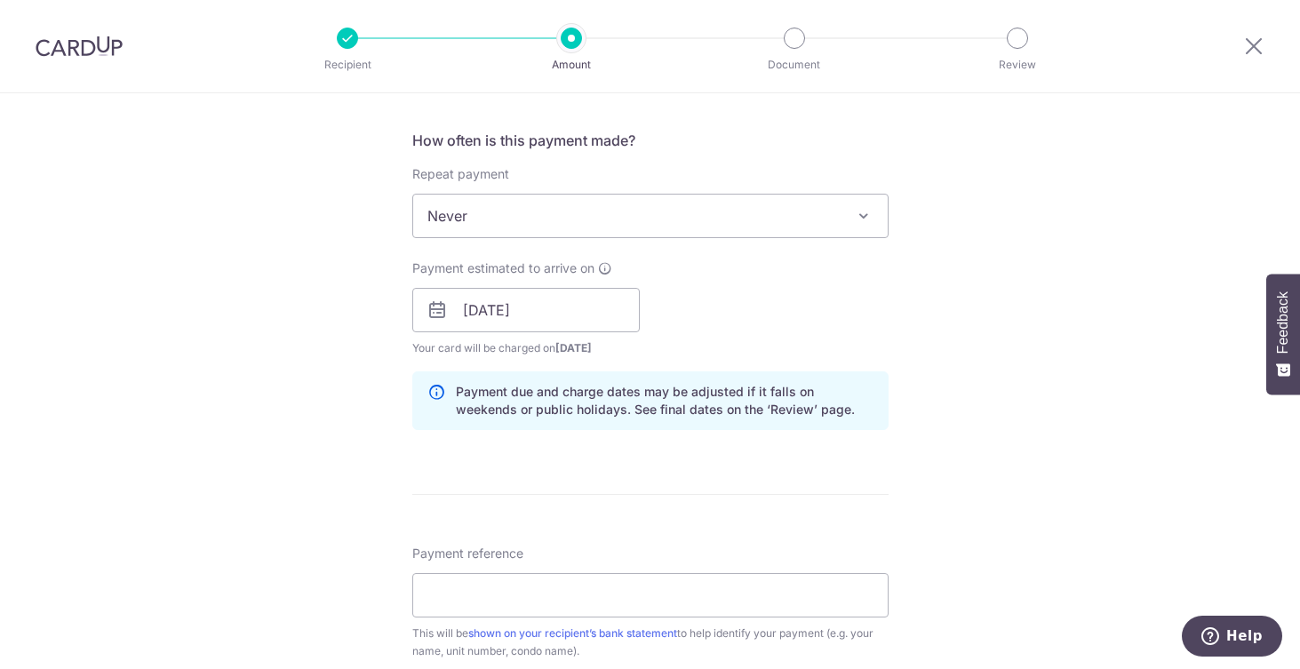
scroll to position [701, 0]
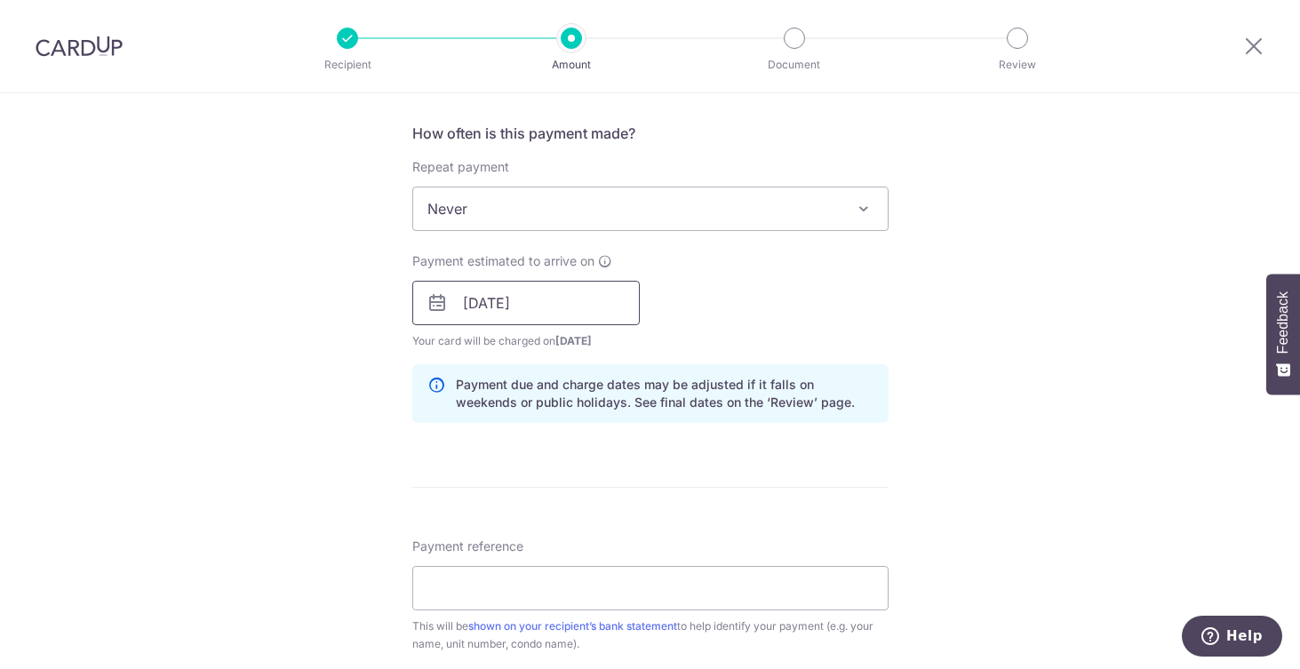
click at [570, 307] on input "[DATE]" at bounding box center [525, 303] width 227 height 44
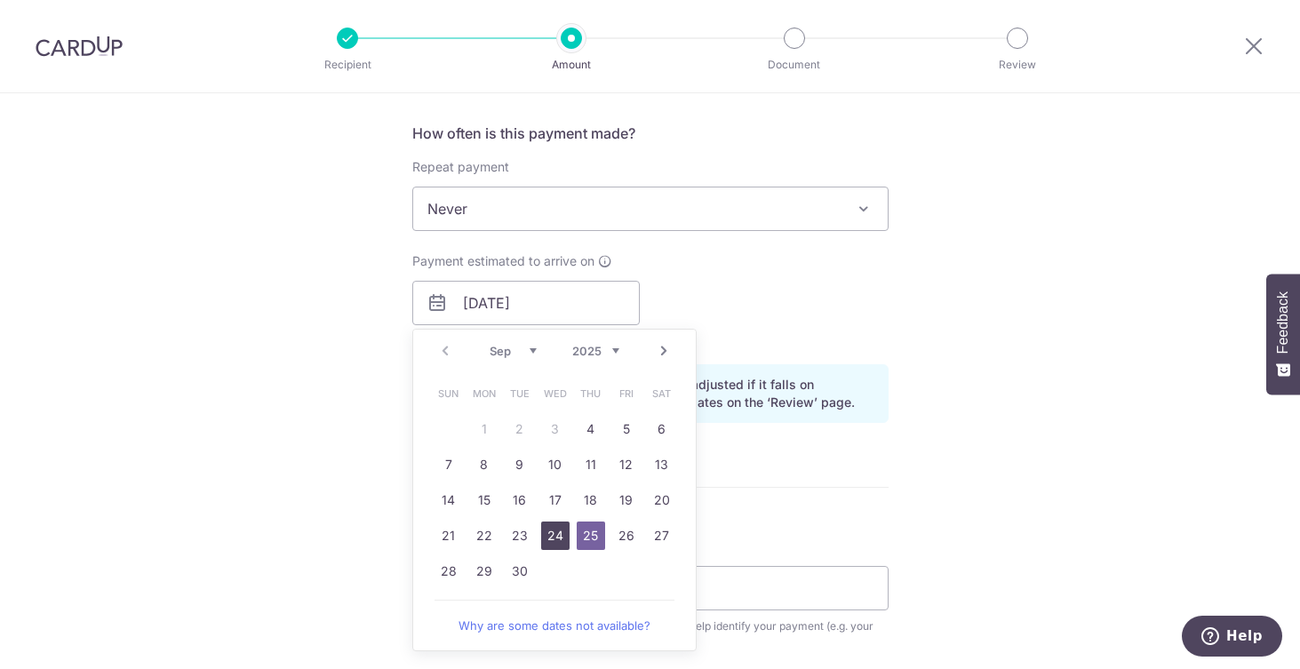
click at [553, 534] on link "24" at bounding box center [555, 535] width 28 height 28
type input "[DATE]"
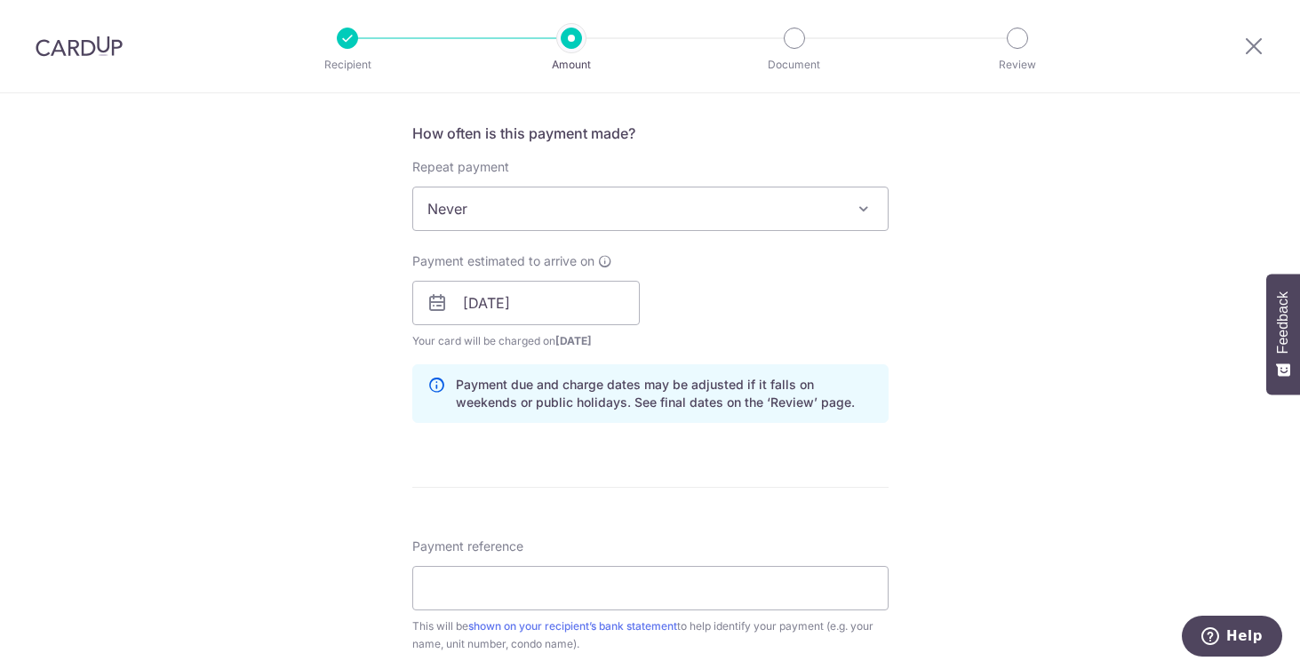
click at [679, 312] on div "Payment estimated to arrive on [DATE] Prev Next Jan Feb Mar Apr May Jun [DATE] …" at bounding box center [651, 301] width 498 height 98
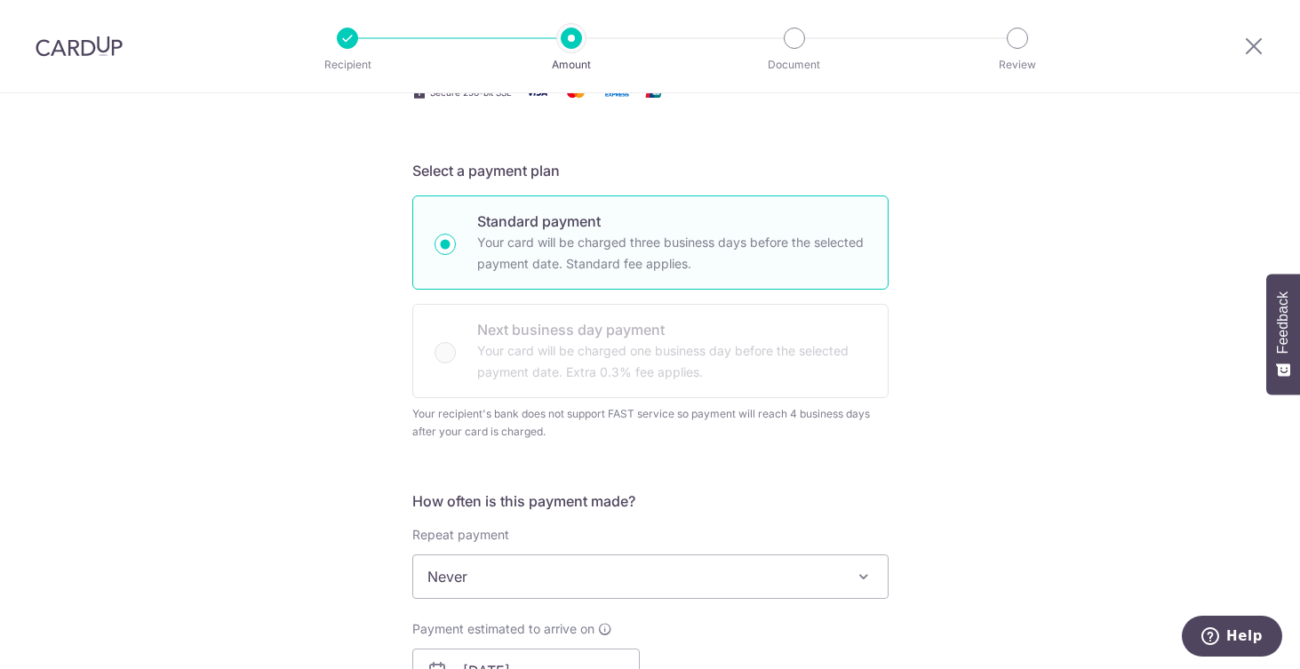
scroll to position [339, 0]
